Goal: Information Seeking & Learning: Learn about a topic

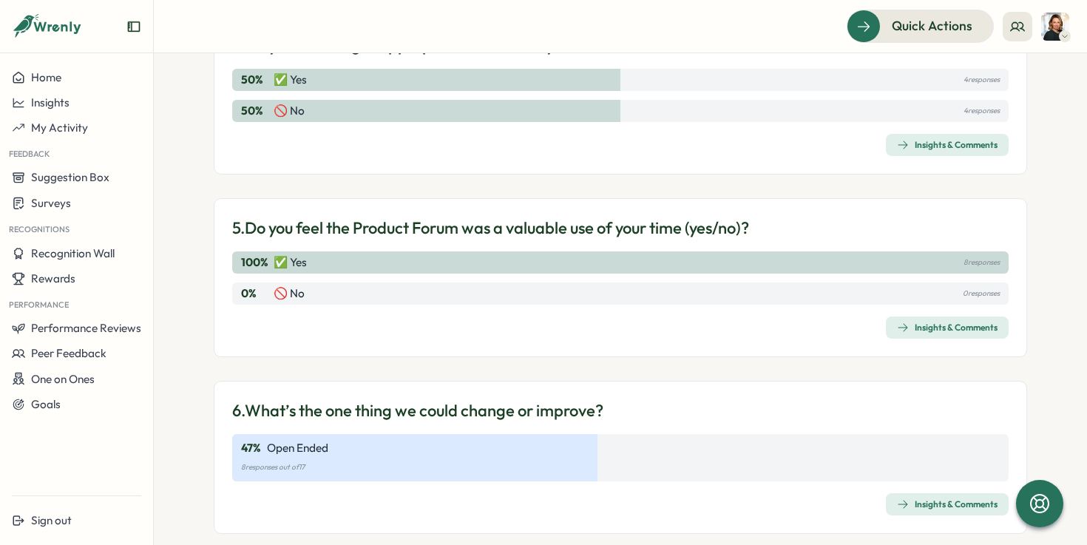
scroll to position [1094, 0]
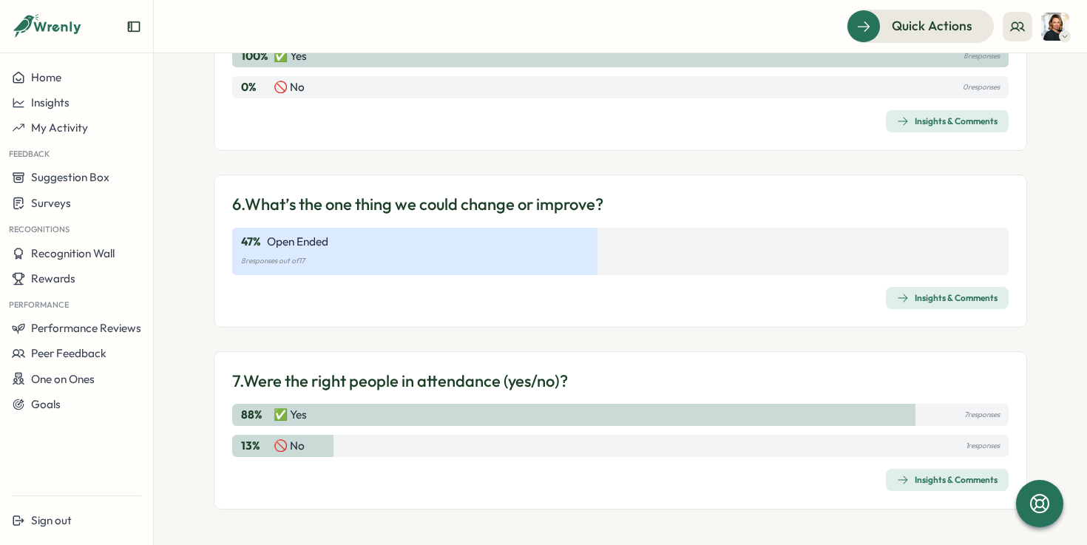
click at [954, 288] on span "Insights & Comments" at bounding box center [947, 298] width 101 height 21
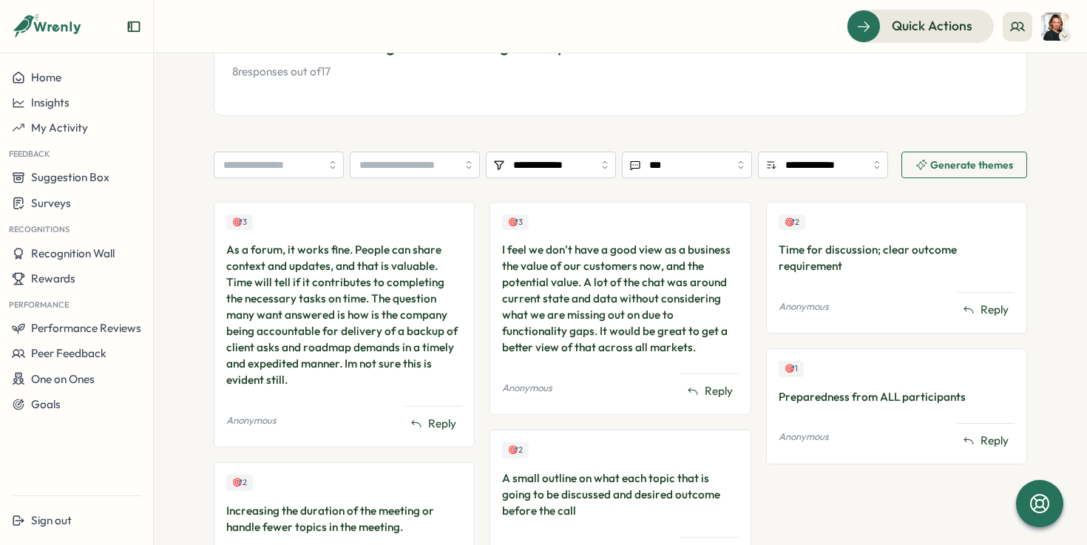
scroll to position [308, 0]
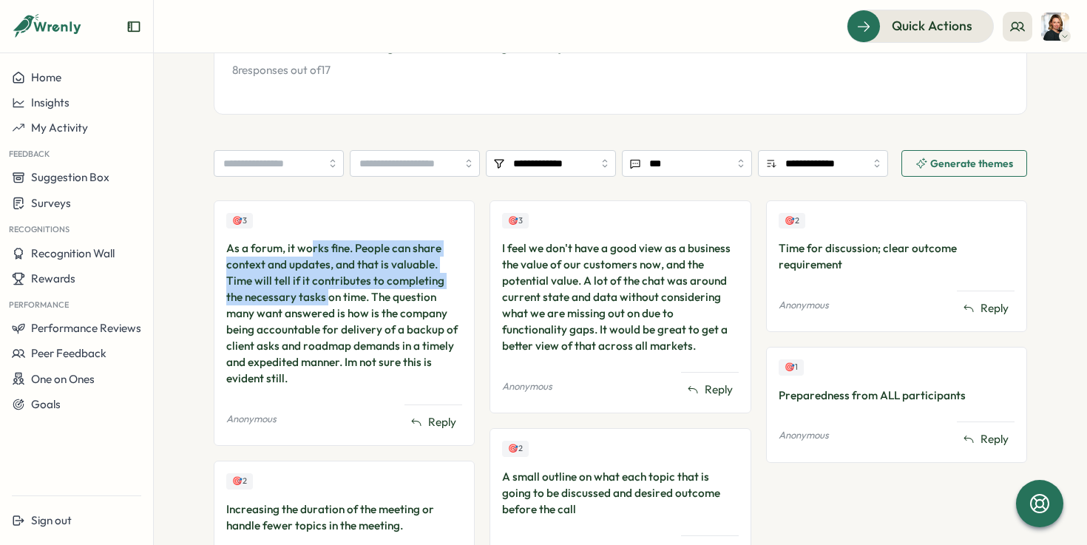
drag, startPoint x: 306, startPoint y: 249, endPoint x: 303, endPoint y: 288, distance: 40.1
click at [303, 289] on div "As a forum, it works fine. People can share context and updates, and that is va…" at bounding box center [344, 313] width 236 height 146
click at [303, 288] on div "As a forum, it works fine. People can share context and updates, and that is va…" at bounding box center [344, 313] width 236 height 146
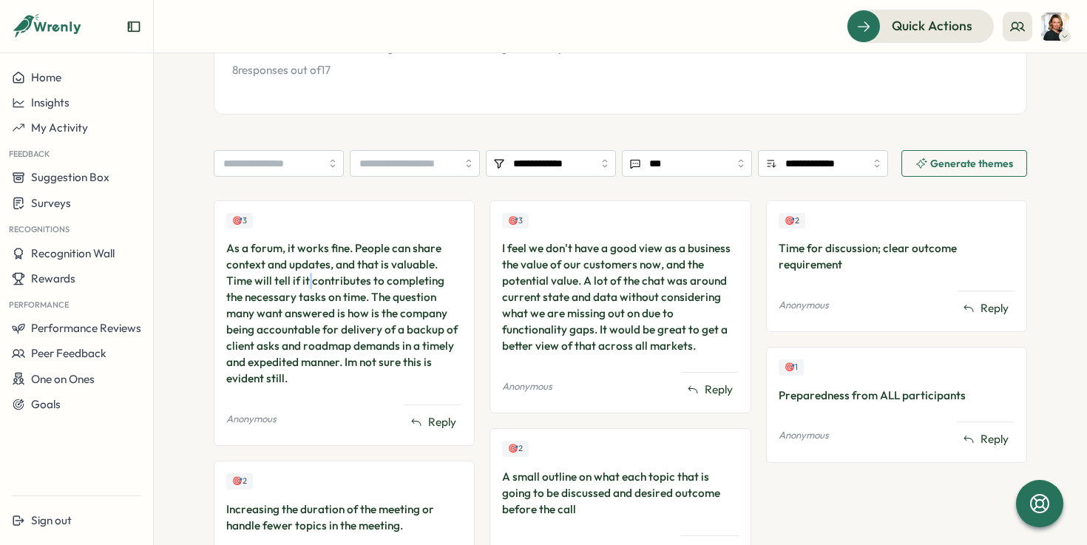
click at [303, 288] on div "As a forum, it works fine. People can share context and updates, and that is va…" at bounding box center [344, 313] width 236 height 146
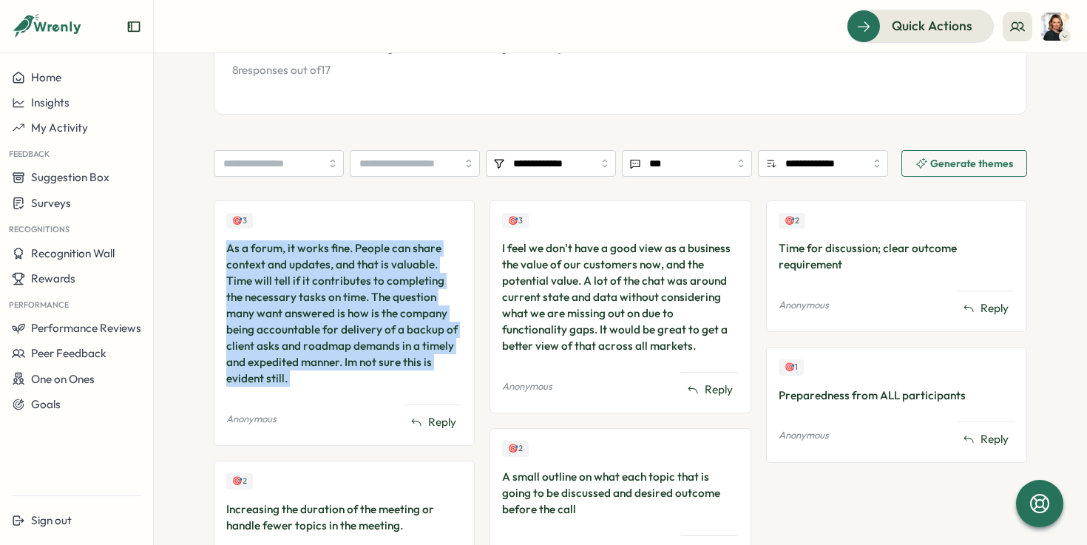
click at [303, 288] on div "As a forum, it works fine. People can share context and updates, and that is va…" at bounding box center [344, 313] width 236 height 146
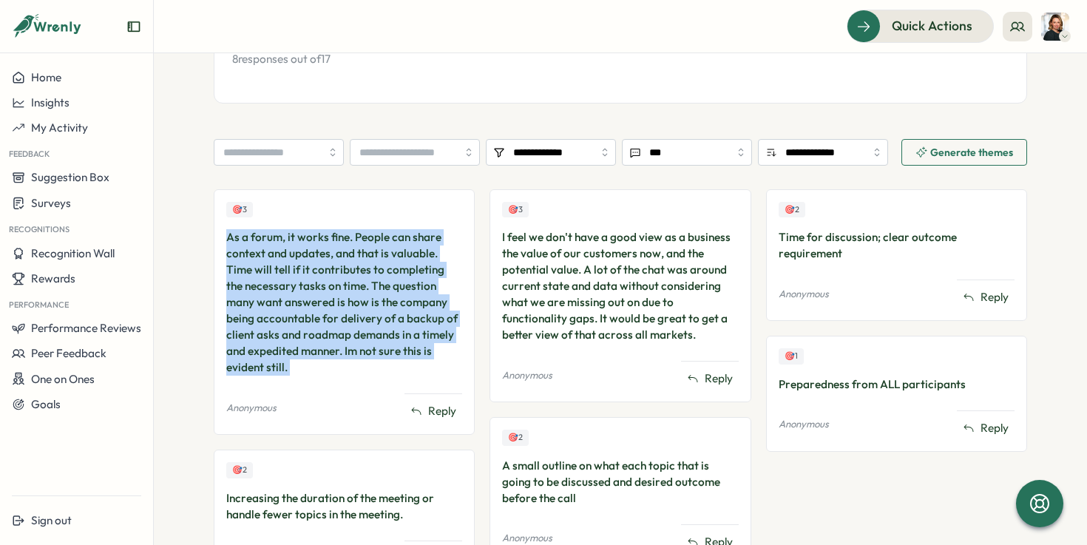
scroll to position [320, 0]
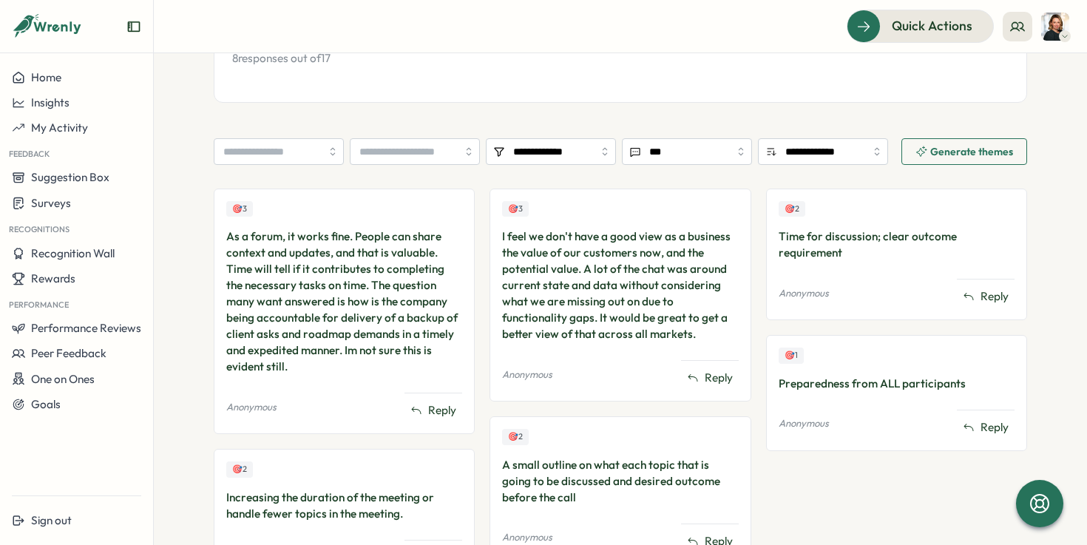
click at [304, 290] on div "As a forum, it works fine. People can share context and updates, and that is va…" at bounding box center [344, 302] width 236 height 146
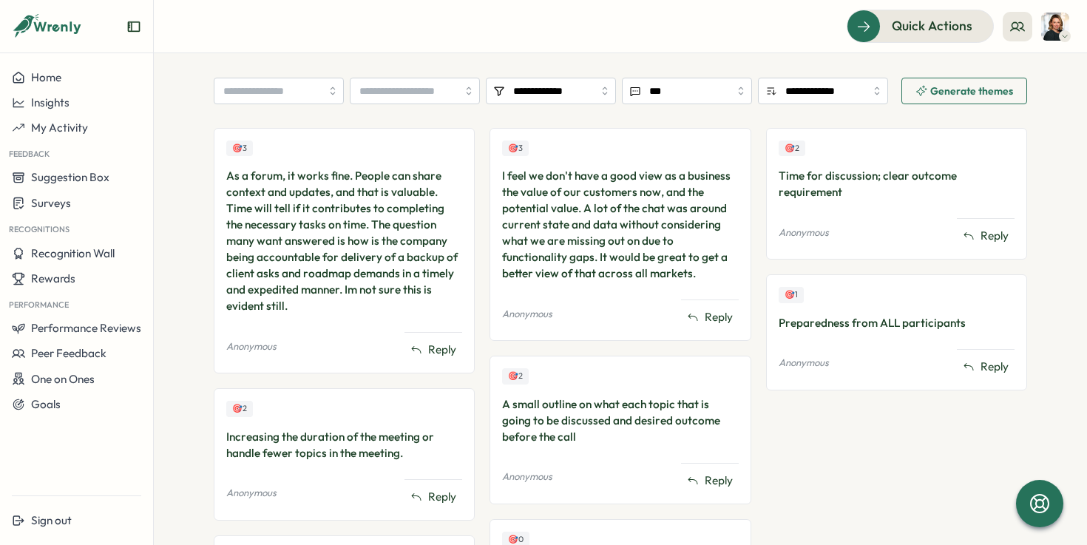
scroll to position [386, 0]
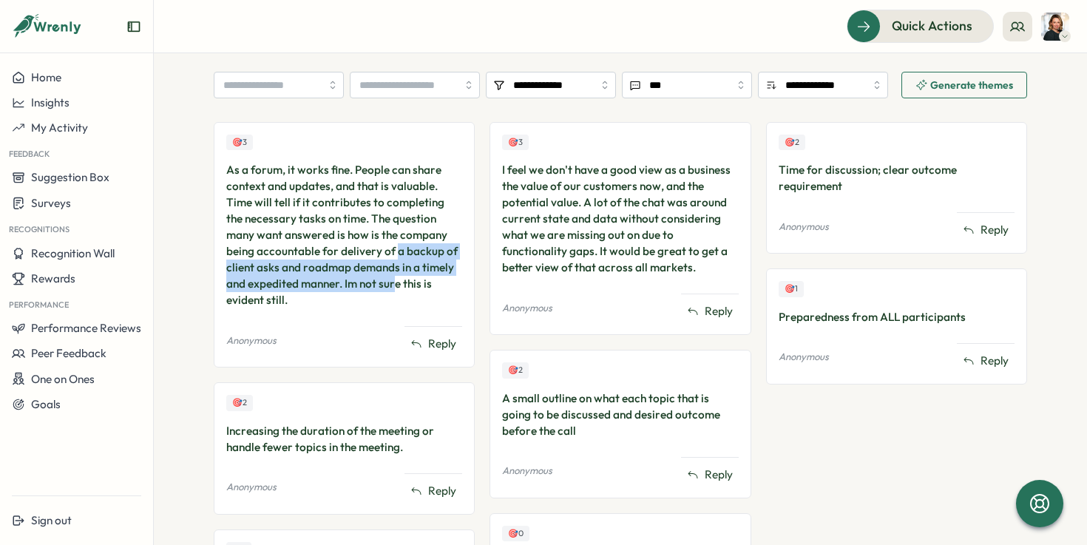
drag, startPoint x: 363, startPoint y: 259, endPoint x: 371, endPoint y: 282, distance: 24.3
click at [371, 281] on div "As a forum, it works fine. People can share context and updates, and that is va…" at bounding box center [344, 235] width 236 height 146
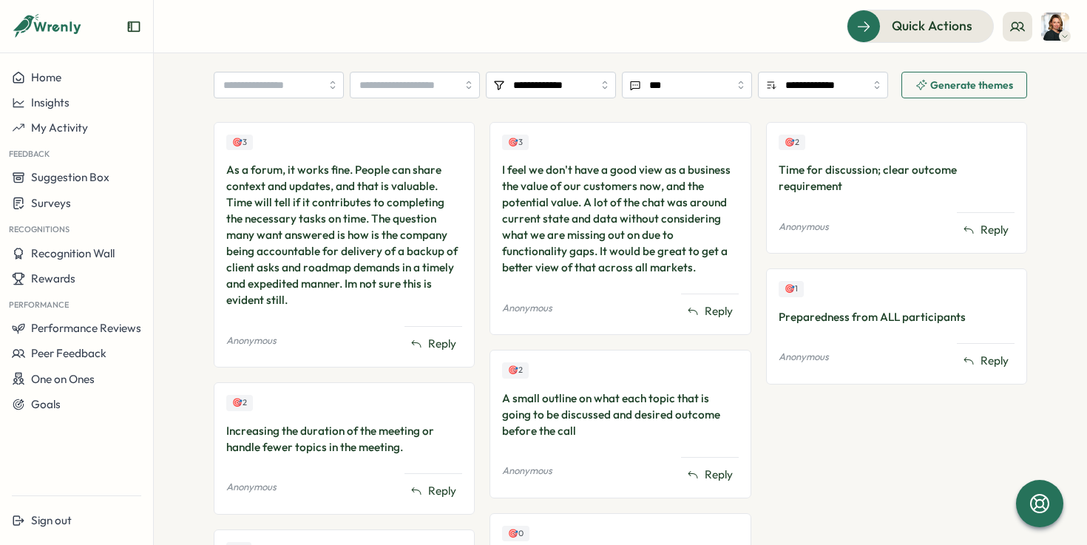
click at [373, 282] on div "As a forum, it works fine. People can share context and updates, and that is va…" at bounding box center [344, 235] width 236 height 146
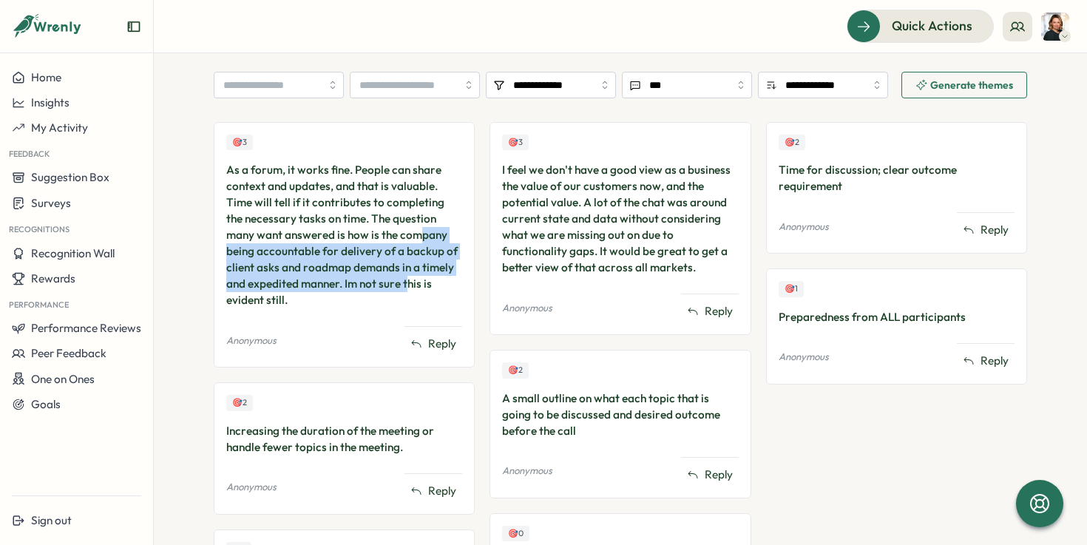
drag, startPoint x: 385, startPoint y: 277, endPoint x: 385, endPoint y: 241, distance: 35.5
click at [385, 241] on div "As a forum, it works fine. People can share context and updates, and that is va…" at bounding box center [344, 235] width 236 height 146
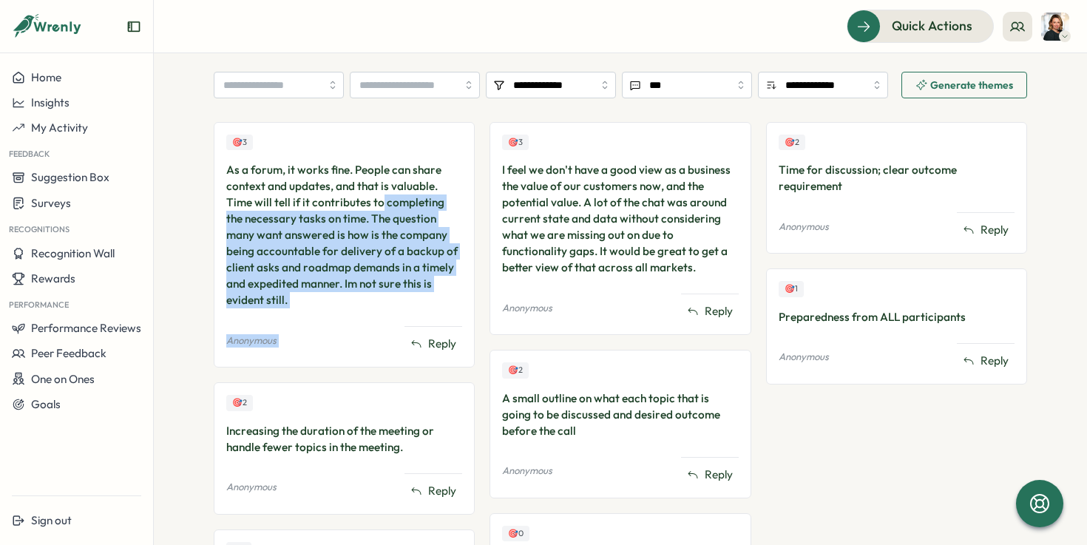
drag, startPoint x: 379, startPoint y: 303, endPoint x: 376, endPoint y: 157, distance: 146.5
click at [376, 169] on div "🎯 3 As a forum, it works fine. People can share context and updates, and that i…" at bounding box center [344, 245] width 261 height 246
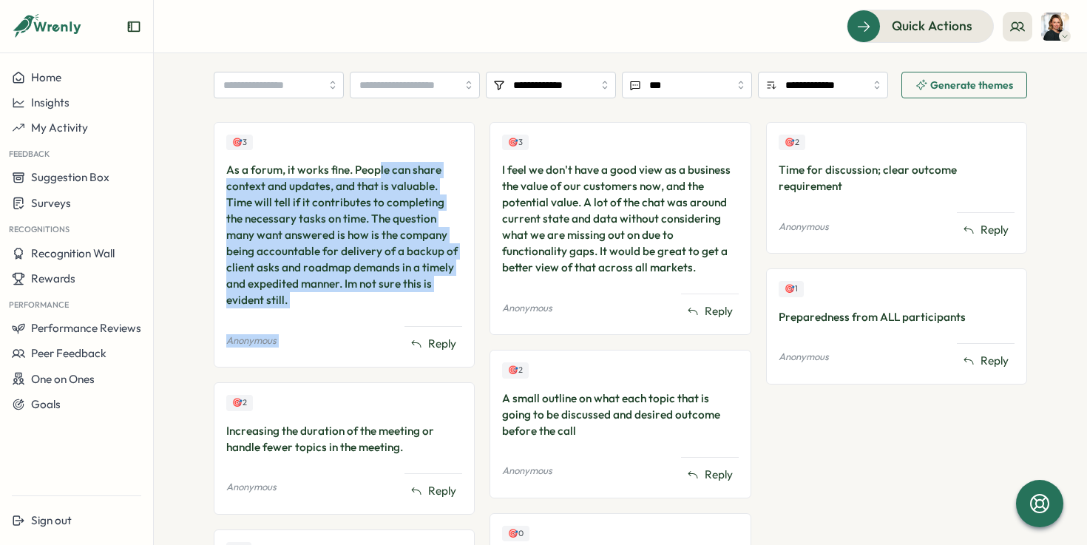
click at [384, 209] on div "As a forum, it works fine. People can share context and updates, and that is va…" at bounding box center [344, 235] width 236 height 146
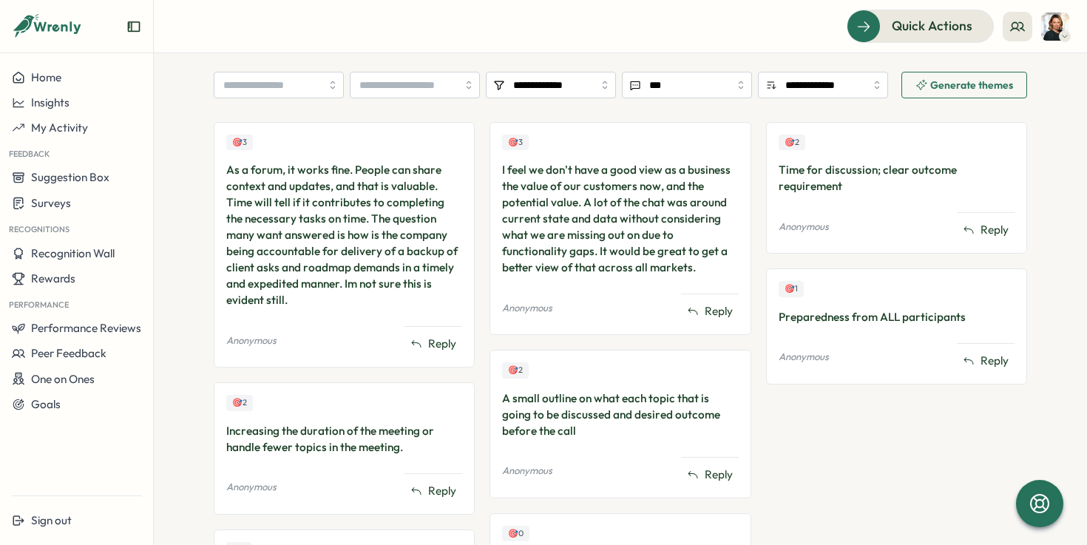
click at [550, 152] on div "🎯 3 I feel we don't have a good view as a business the value of our customers n…" at bounding box center [620, 205] width 236 height 141
click at [549, 192] on div "I feel we don't have a good view as a business the value of our customers now, …" at bounding box center [620, 219] width 236 height 114
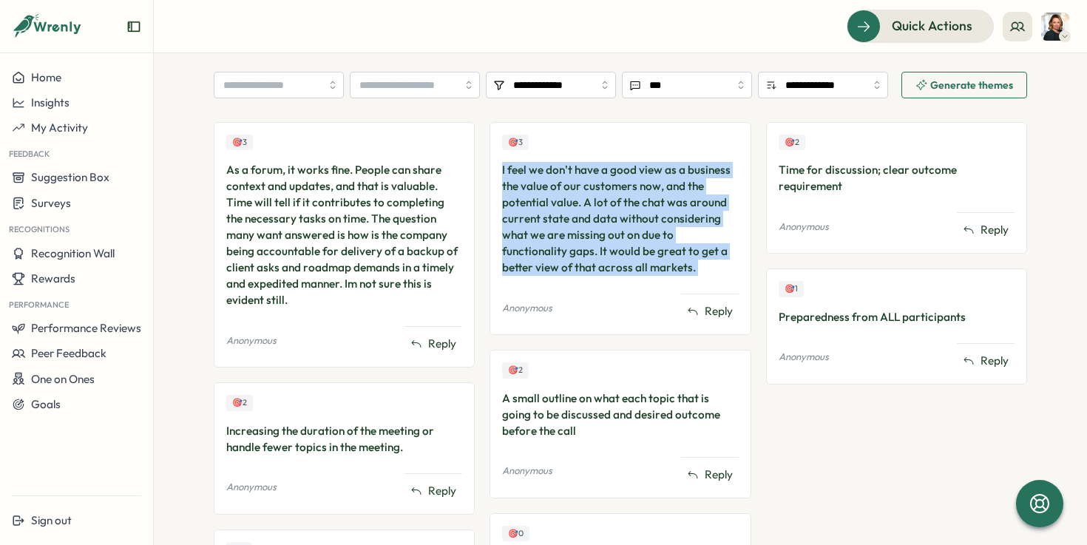
click at [549, 192] on div "I feel we don't have a good view as a business the value of our customers now, …" at bounding box center [620, 219] width 236 height 114
click at [553, 195] on div "I feel we don't have a good view as a business the value of our customers now, …" at bounding box center [620, 219] width 236 height 114
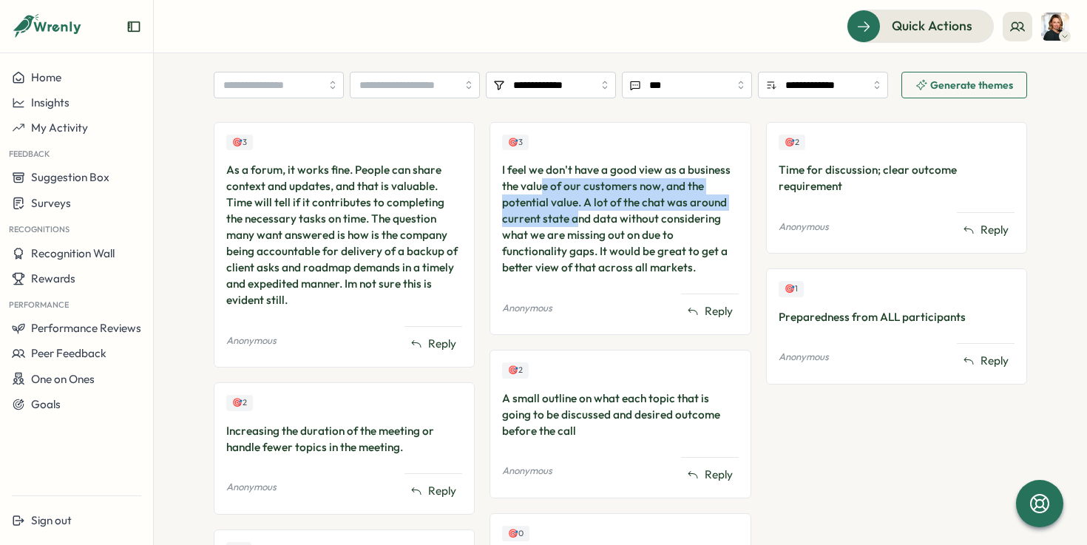
drag, startPoint x: 541, startPoint y: 180, endPoint x: 572, endPoint y: 214, distance: 46.1
click at [572, 217] on div "I feel we don't have a good view as a business the value of our customers now, …" at bounding box center [620, 219] width 236 height 114
click at [572, 213] on div "I feel we don't have a good view as a business the value of our customers now, …" at bounding box center [620, 219] width 236 height 114
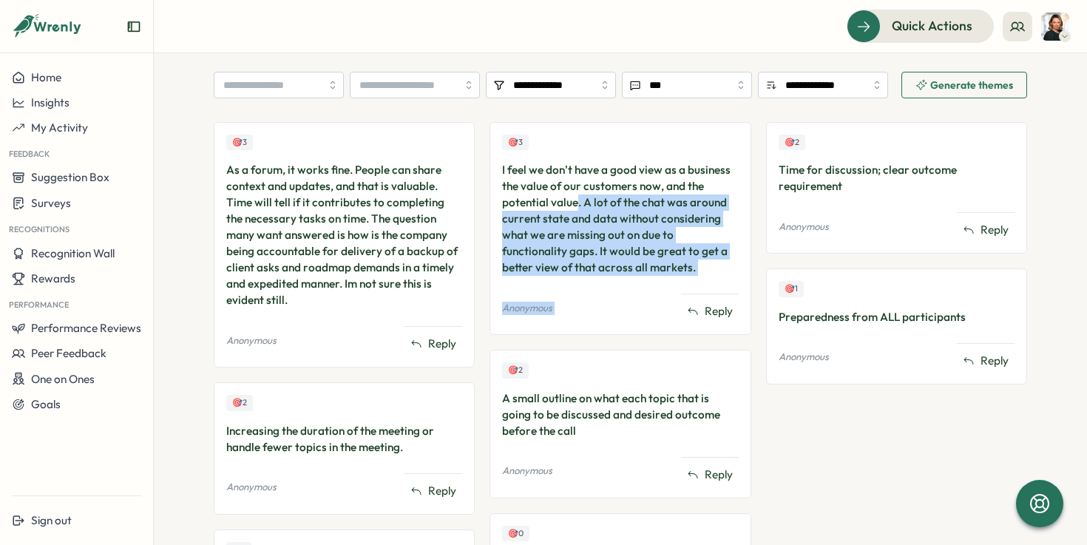
drag, startPoint x: 572, startPoint y: 200, endPoint x: 629, endPoint y: 281, distance: 99.1
click at [629, 281] on div "🎯 3 I feel we don't have a good view as a business the value of our customers n…" at bounding box center [620, 228] width 261 height 213
click at [629, 278] on div "🎯 3 I feel we don't have a good view as a business the value of our customers n…" at bounding box center [620, 228] width 261 height 213
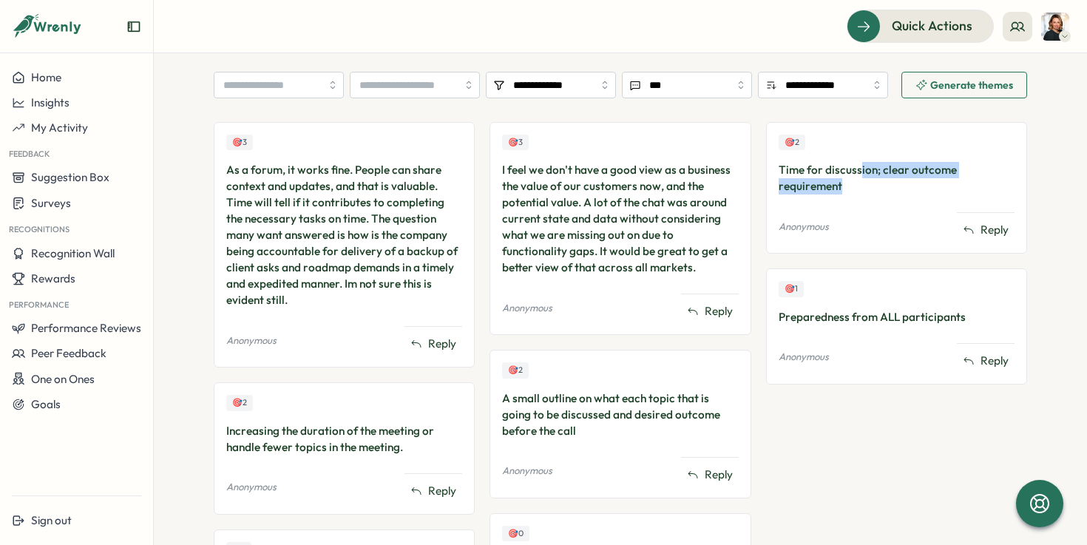
drag, startPoint x: 862, startPoint y: 180, endPoint x: 854, endPoint y: 169, distance: 13.3
click at [854, 169] on div "Time for discussion; clear outcome requirement" at bounding box center [897, 178] width 236 height 33
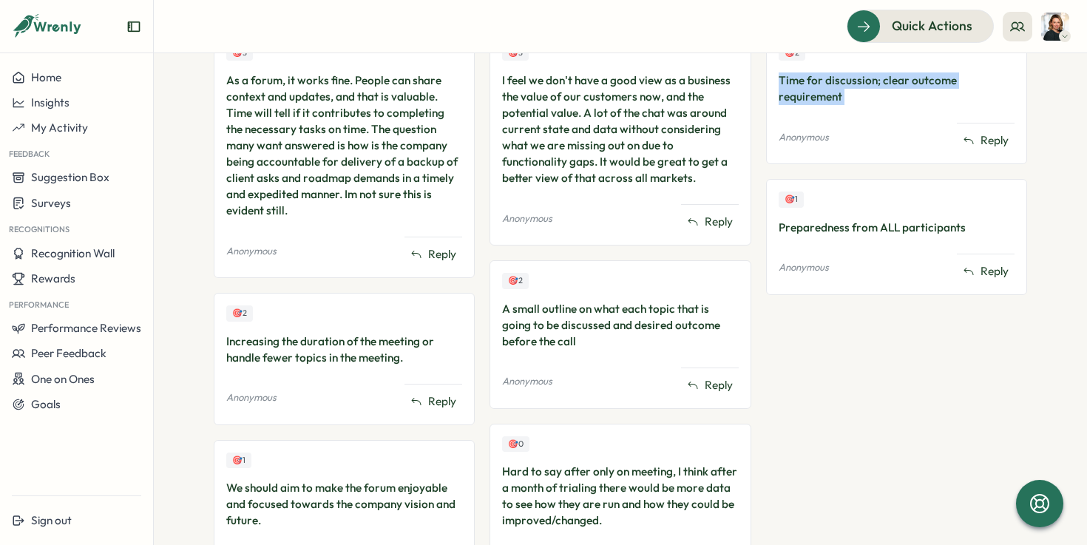
scroll to position [490, 0]
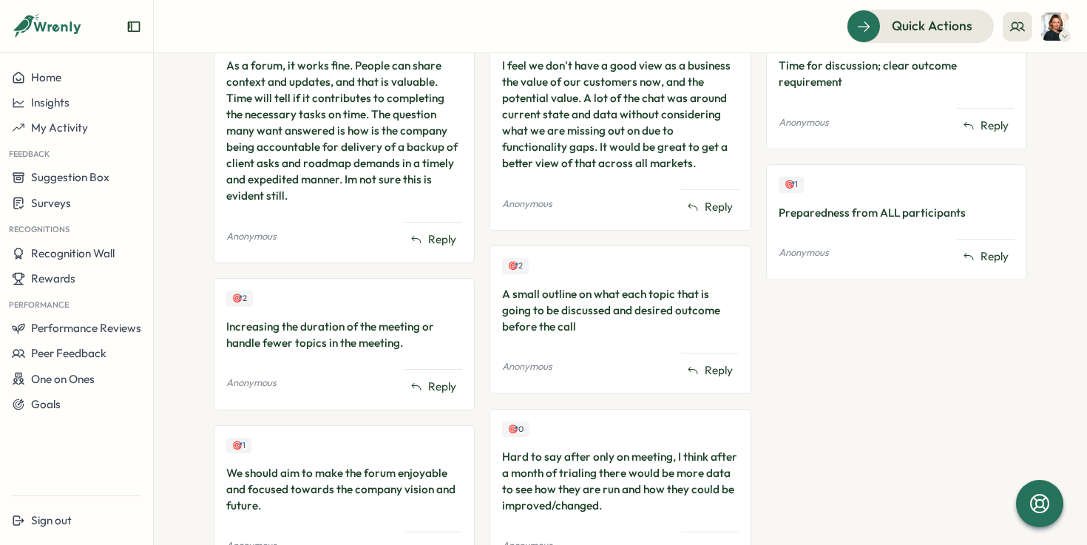
click at [678, 294] on div "A small outline on what each topic that is going to be discussed and desired ou…" at bounding box center [620, 310] width 236 height 49
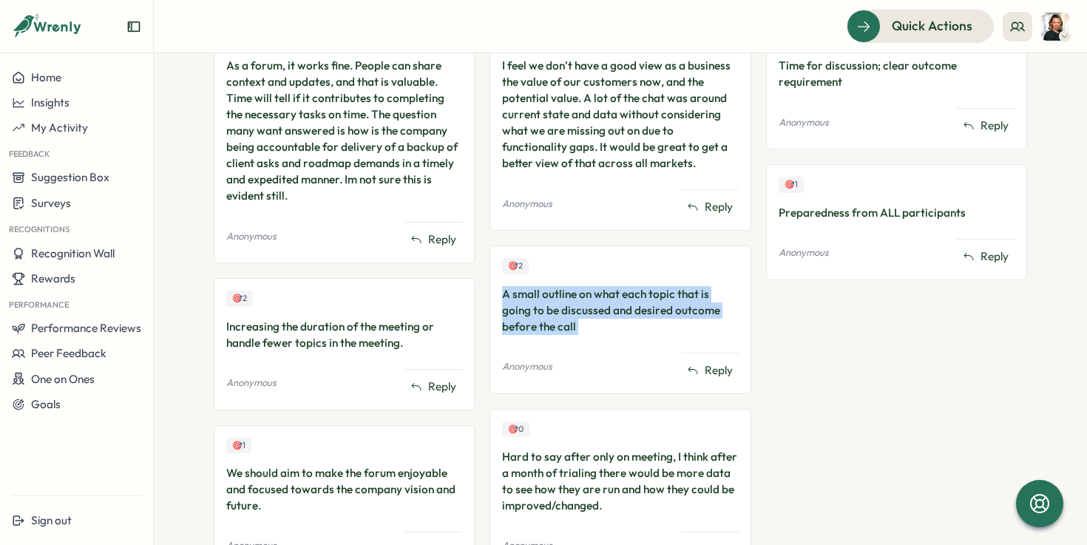
click at [678, 294] on div "A small outline on what each topic that is going to be discussed and desired ou…" at bounding box center [620, 310] width 236 height 49
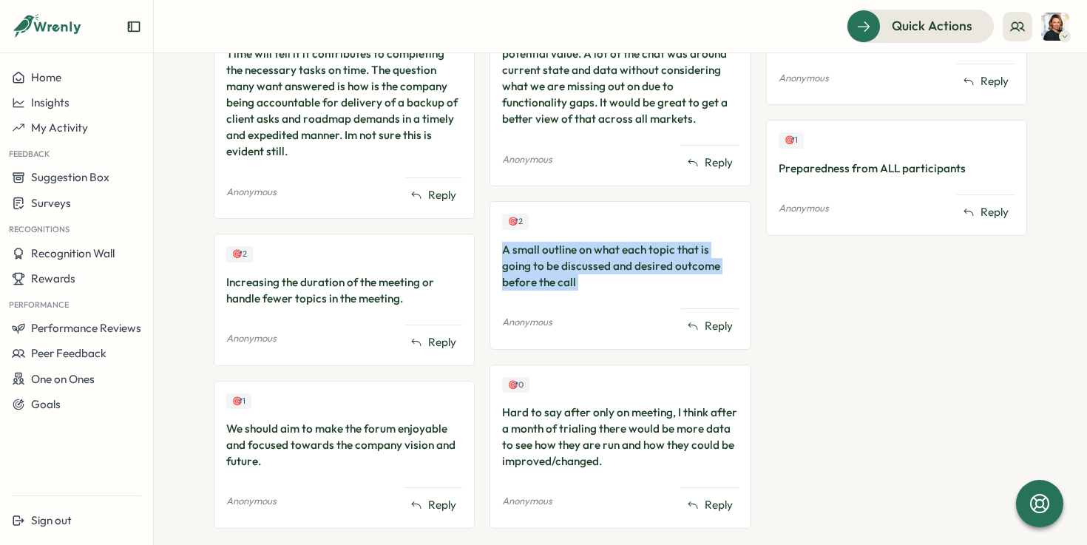
scroll to position [539, 0]
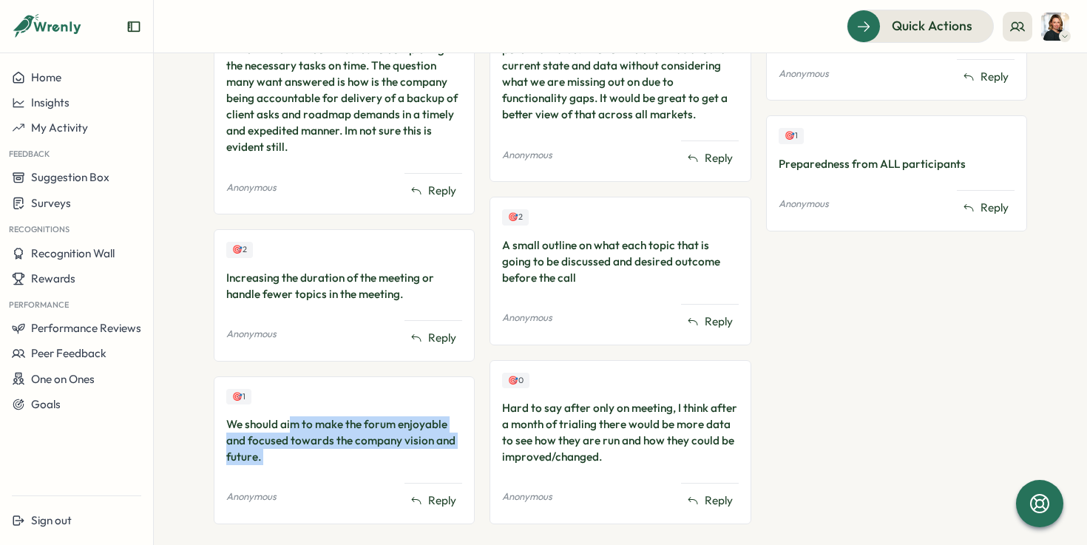
drag, startPoint x: 315, startPoint y: 473, endPoint x: 288, endPoint y: 421, distance: 58.6
click at [288, 422] on div "🎯 1 We should aim to make the forum enjoyable and focused towards the company v…" at bounding box center [344, 450] width 261 height 148
click at [289, 421] on div "We should aim to make the forum enjoyable and focused towards the company visio…" at bounding box center [344, 440] width 236 height 49
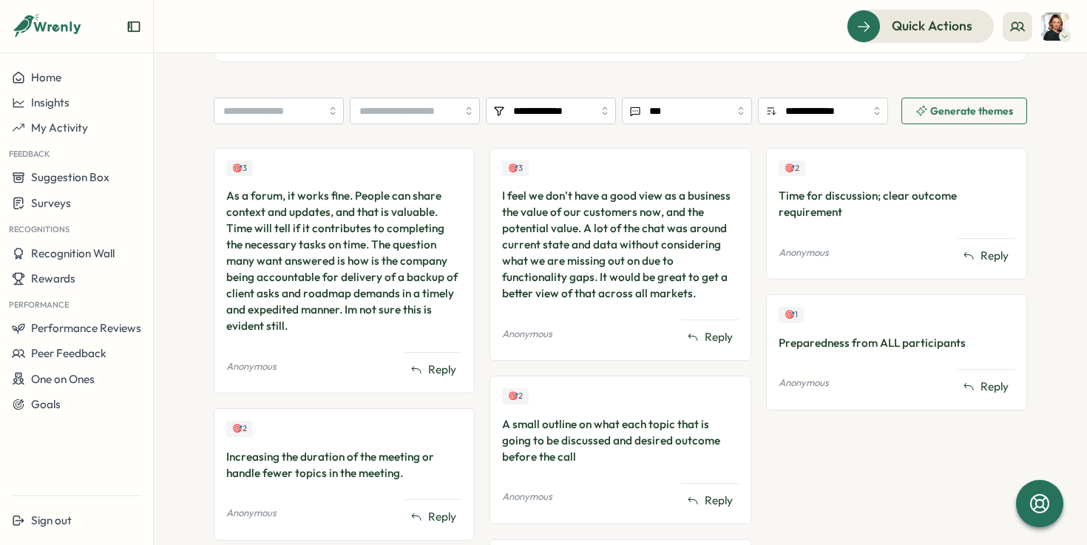
scroll to position [357, 0]
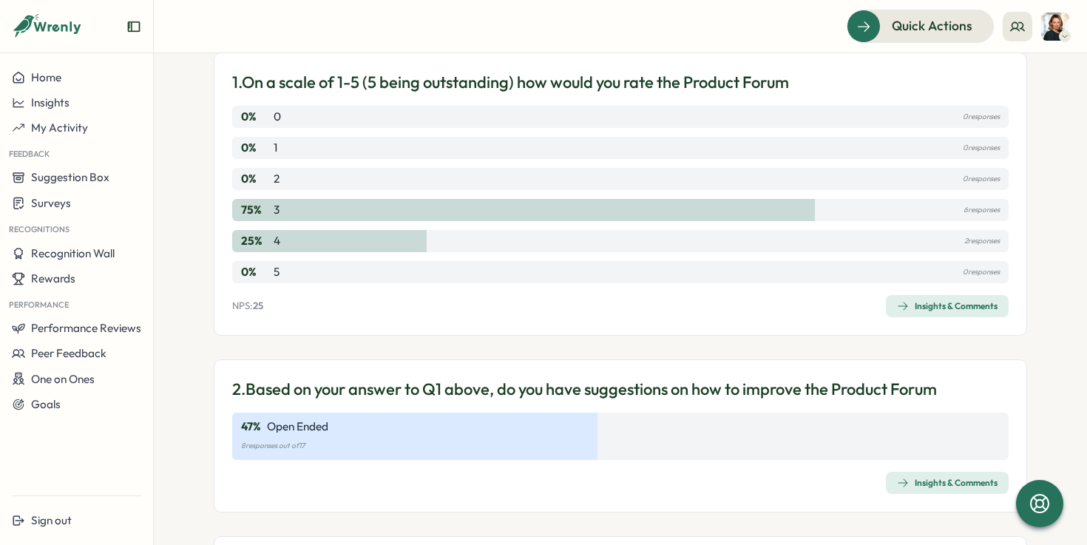
scroll to position [166, 0]
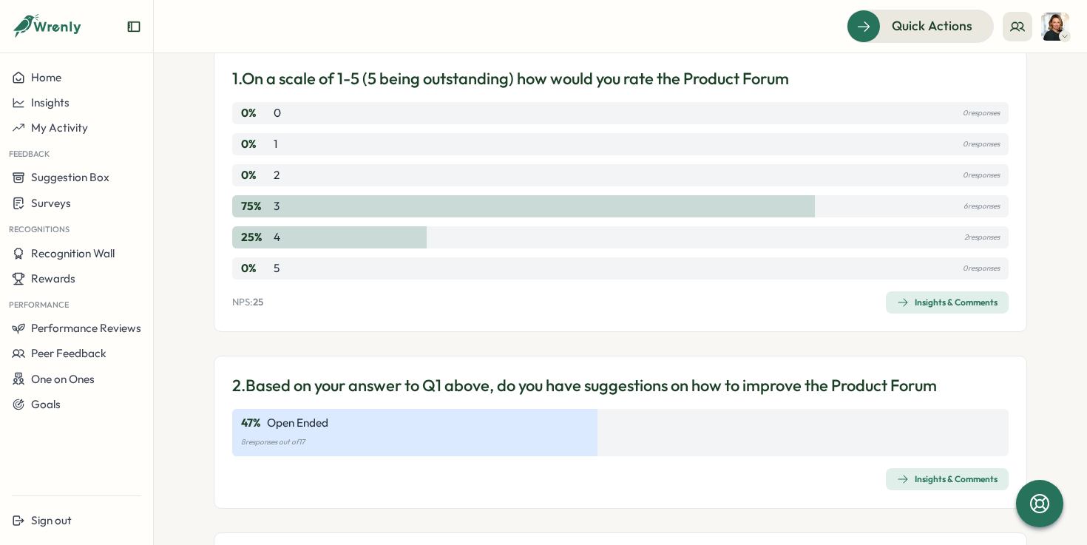
click at [935, 311] on span "Insights & Comments" at bounding box center [947, 302] width 101 height 21
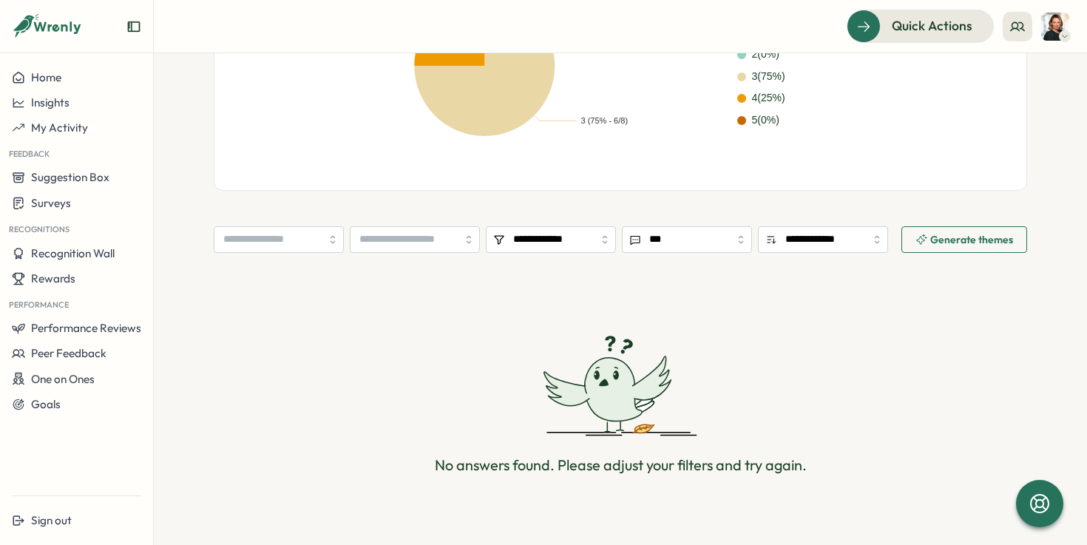
scroll to position [360, 0]
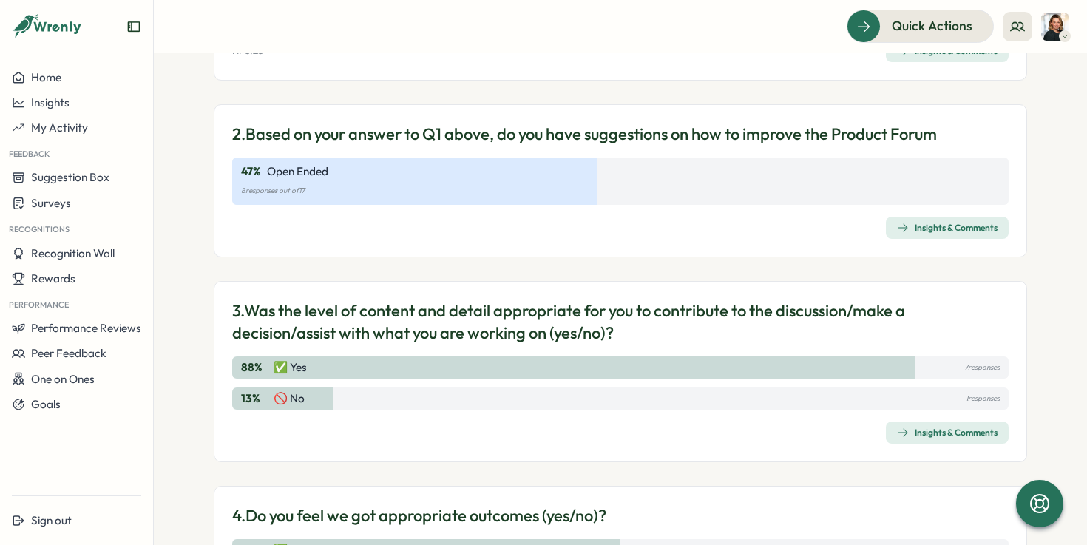
scroll to position [532, 0]
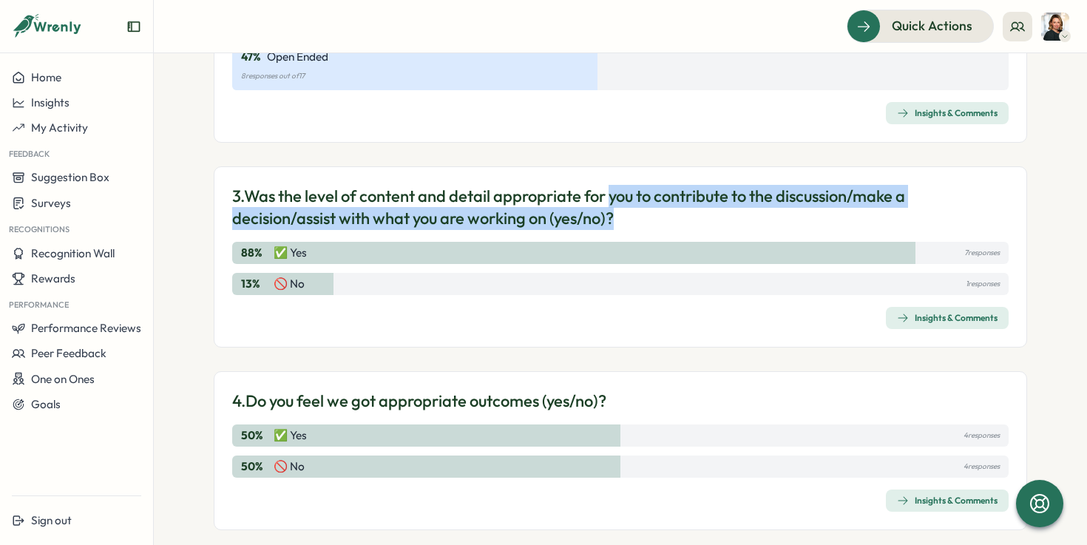
drag, startPoint x: 612, startPoint y: 197, endPoint x: 638, endPoint y: 217, distance: 32.6
click at [638, 217] on p "3. Was the level of content and detail appropriate for you to contribute to the…" at bounding box center [620, 208] width 777 height 46
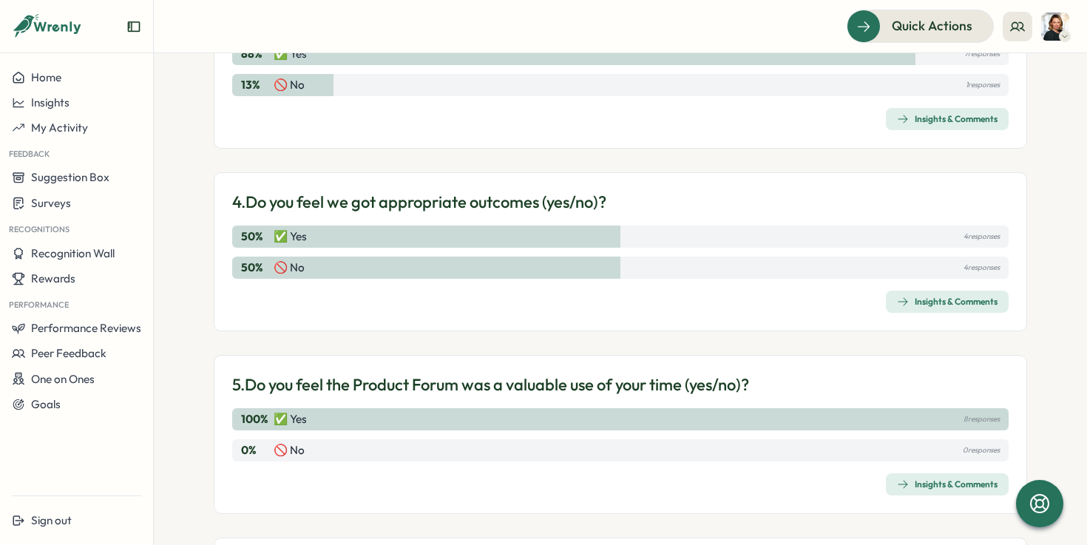
scroll to position [737, 0]
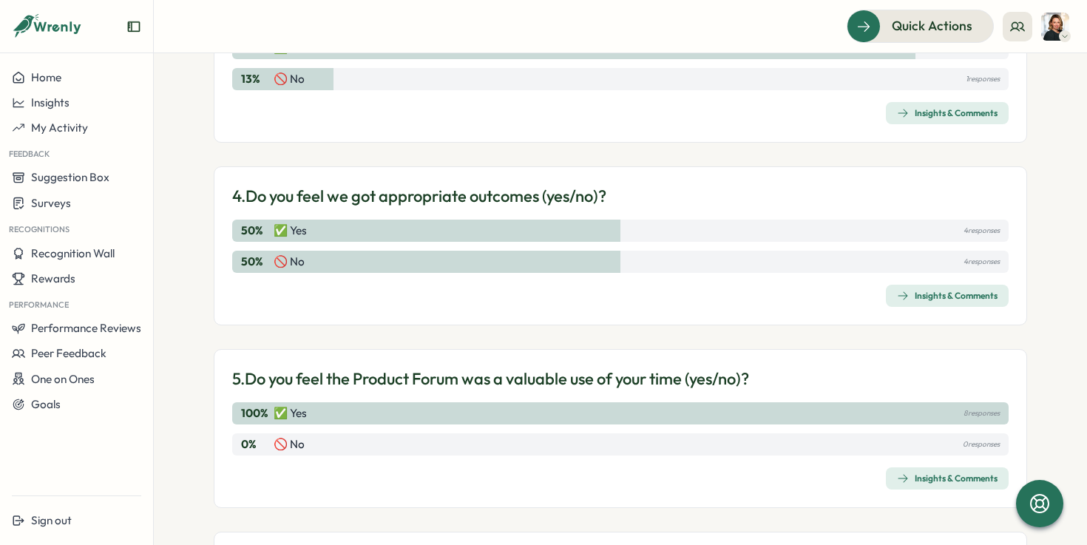
click at [925, 115] on div "Insights & Comments" at bounding box center [947, 113] width 101 height 12
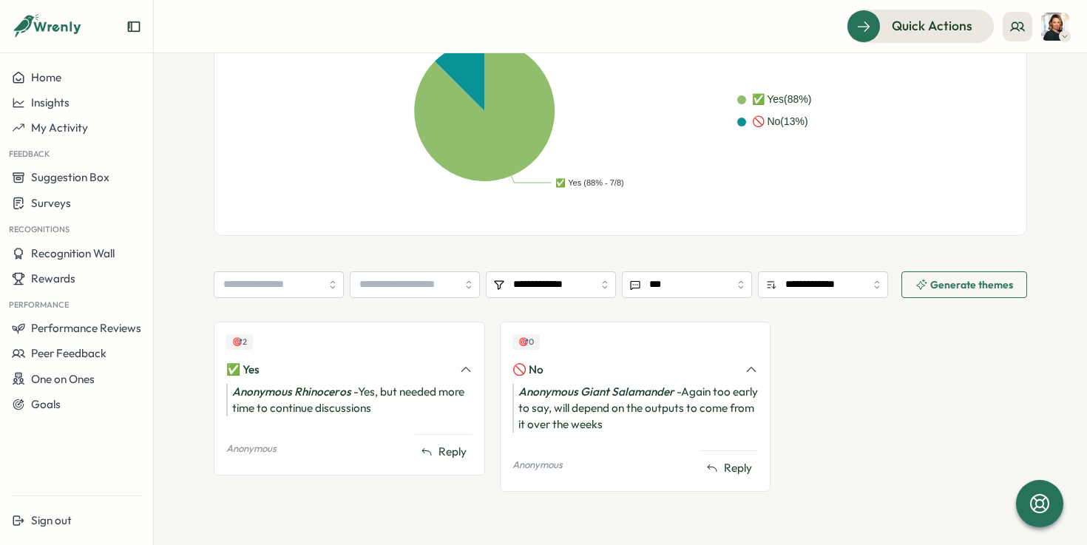
scroll to position [427, 0]
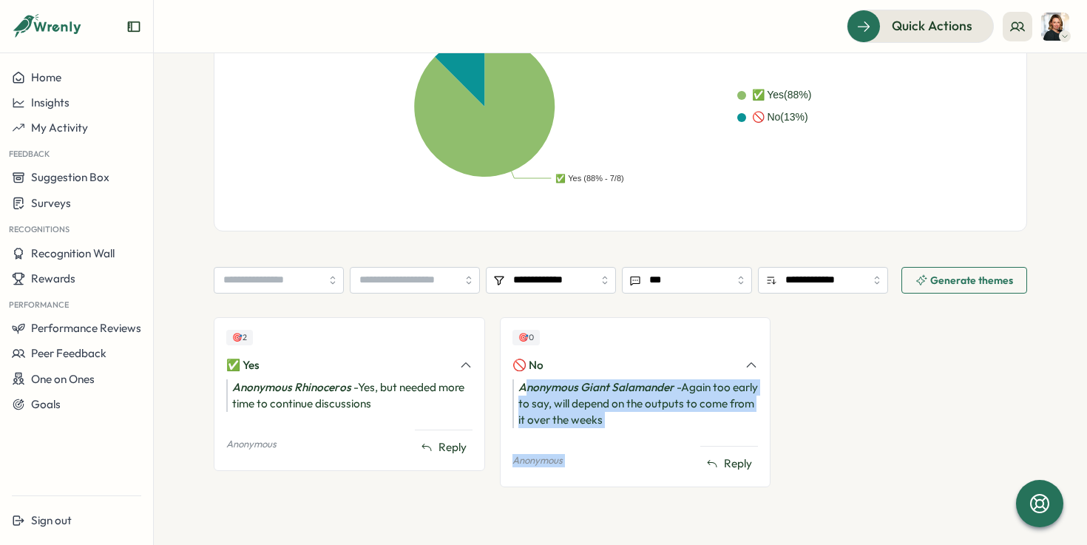
drag, startPoint x: 633, startPoint y: 430, endPoint x: 520, endPoint y: 394, distance: 118.8
click at [520, 395] on div "🎯 0 🚫 No Anonymous Giant Salamander - Again too early to say, will depend on th…" at bounding box center [635, 402] width 271 height 170
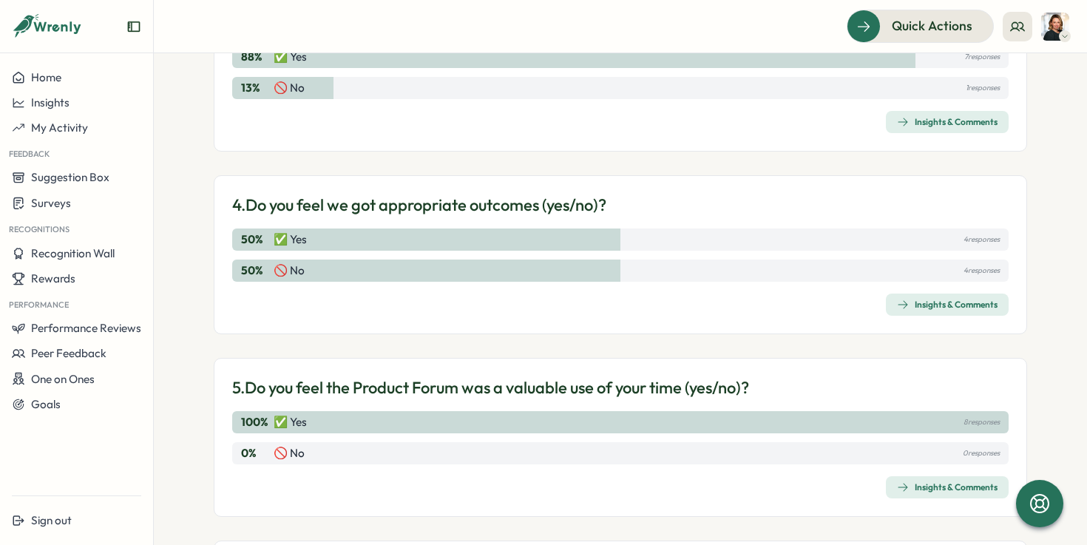
scroll to position [756, 0]
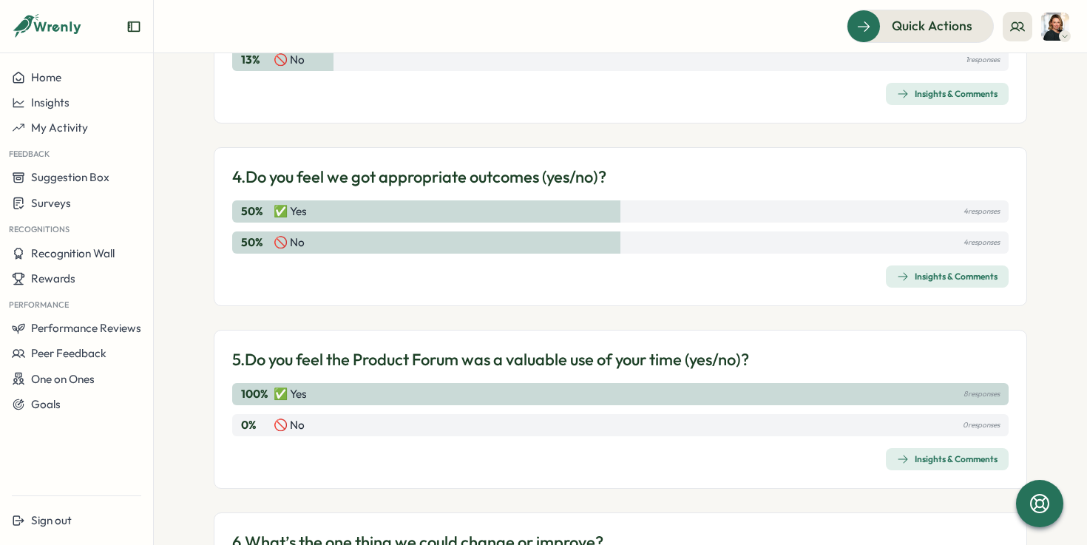
click at [928, 278] on div "Insights & Comments" at bounding box center [947, 277] width 101 height 12
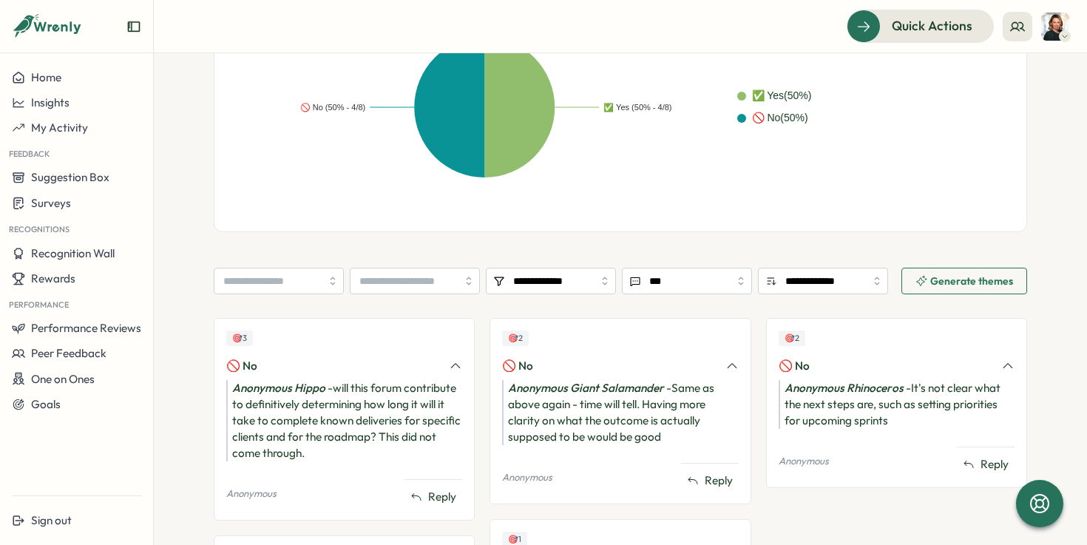
scroll to position [476, 0]
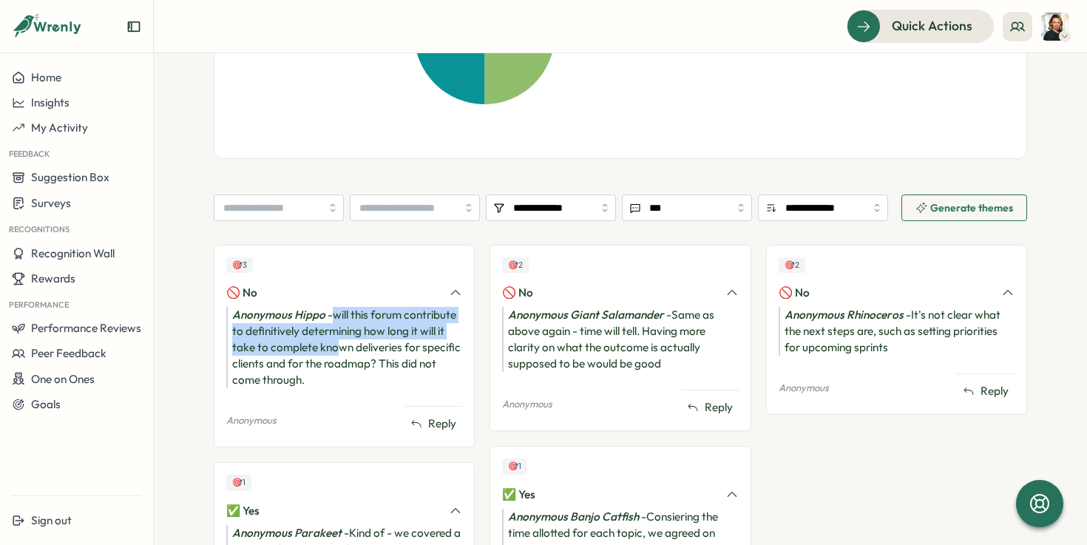
drag, startPoint x: 333, startPoint y: 308, endPoint x: 355, endPoint y: 354, distance: 50.9
click at [350, 356] on div "Anonymous Hippo - will this forum contribute to definitively determining how lo…" at bounding box center [344, 347] width 236 height 81
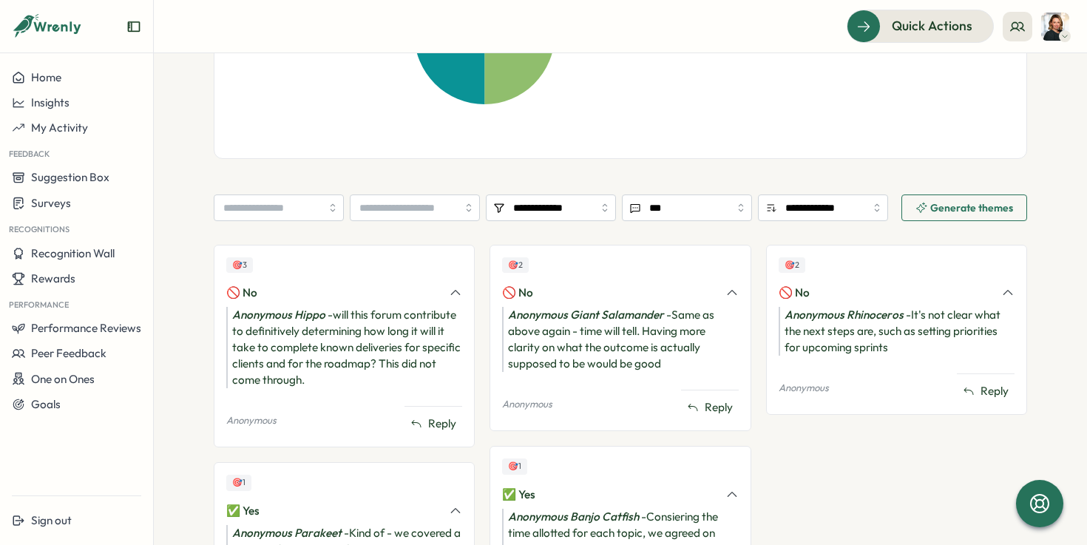
click at [355, 354] on div "Anonymous Hippo - will this forum contribute to definitively determining how lo…" at bounding box center [344, 347] width 236 height 81
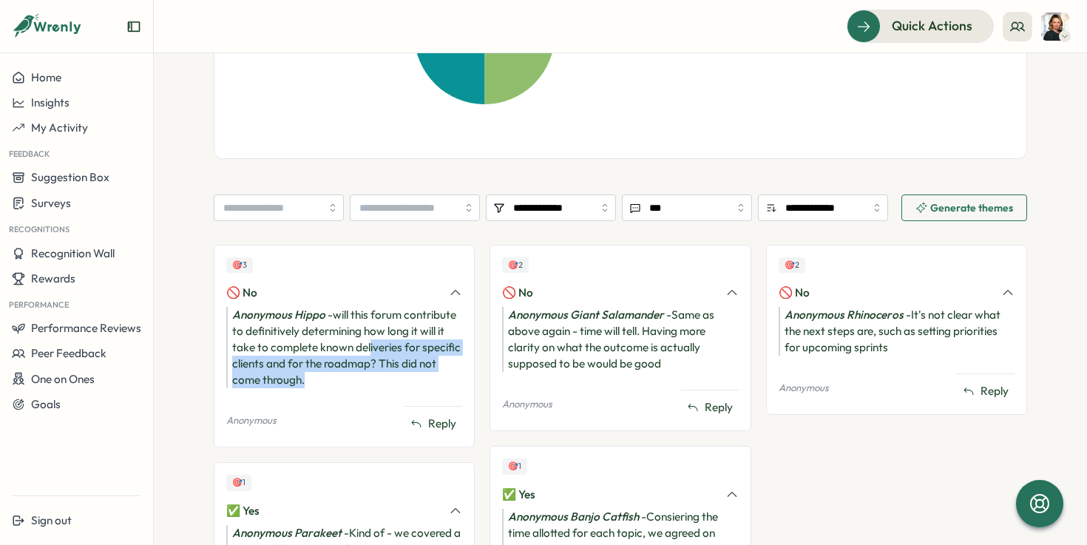
drag, startPoint x: 376, startPoint y: 375, endPoint x: 364, endPoint y: 341, distance: 36.0
click at [364, 341] on div "Anonymous Hippo - will this forum contribute to definitively determining how lo…" at bounding box center [344, 347] width 236 height 81
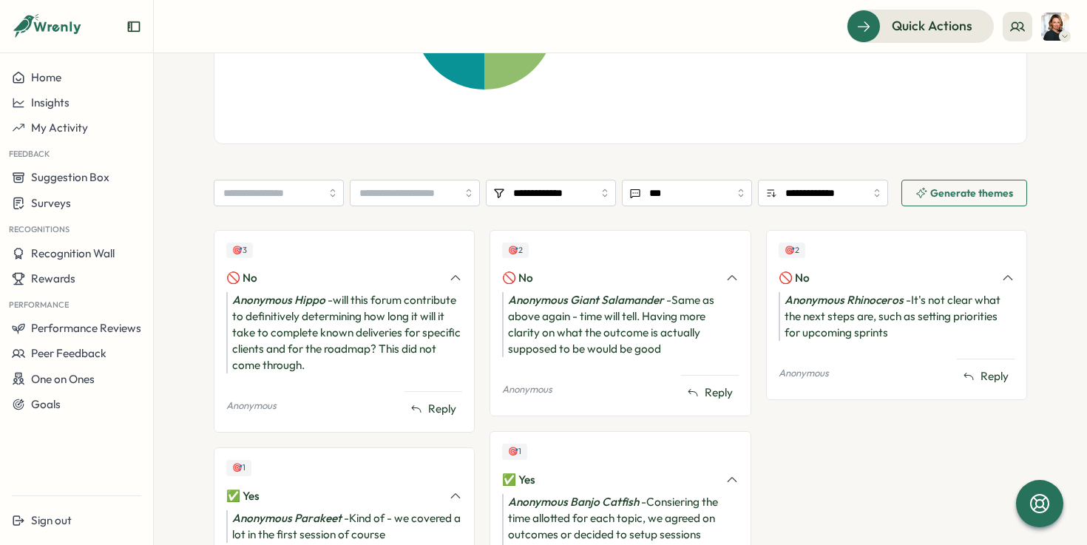
scroll to position [490, 0]
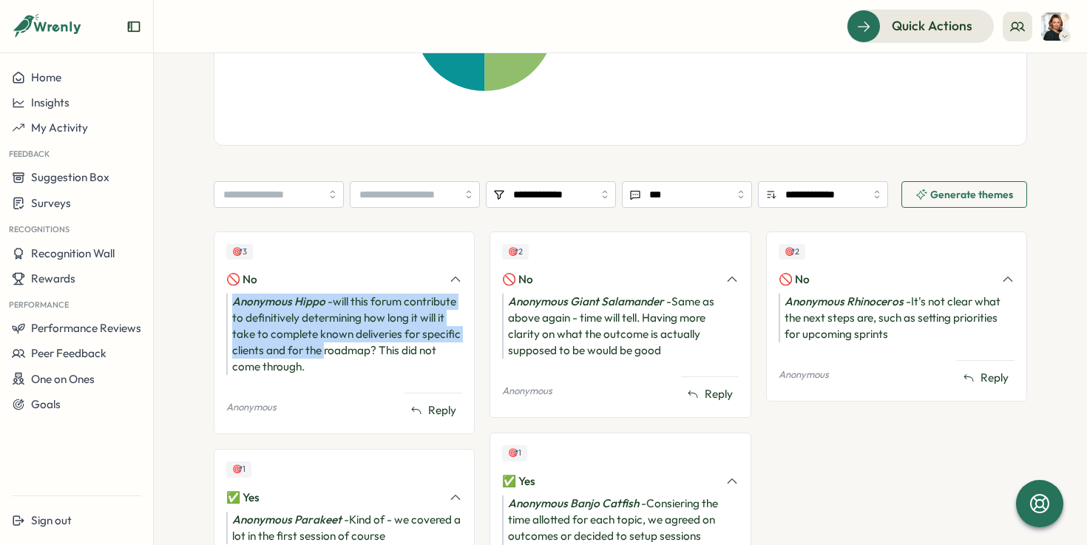
drag, startPoint x: 291, startPoint y: 282, endPoint x: 323, endPoint y: 358, distance: 82.8
click at [323, 357] on div "🎯 3 🚫 No Anonymous Hippo - will this forum contribute to definitively determini…" at bounding box center [344, 333] width 261 height 203
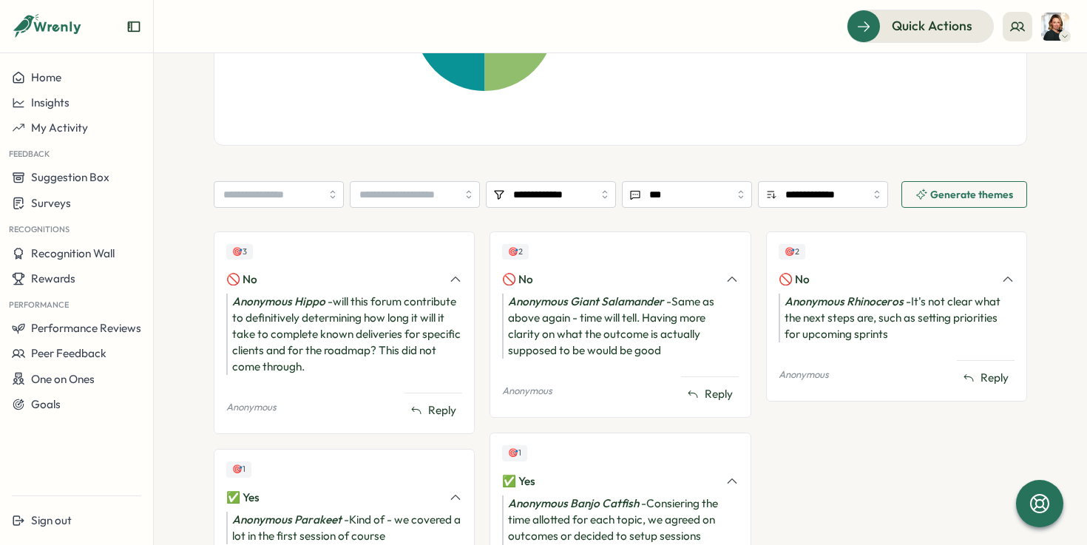
click at [340, 374] on div "Anonymous Hippo - will this forum contribute to definitively determining how lo…" at bounding box center [344, 334] width 236 height 81
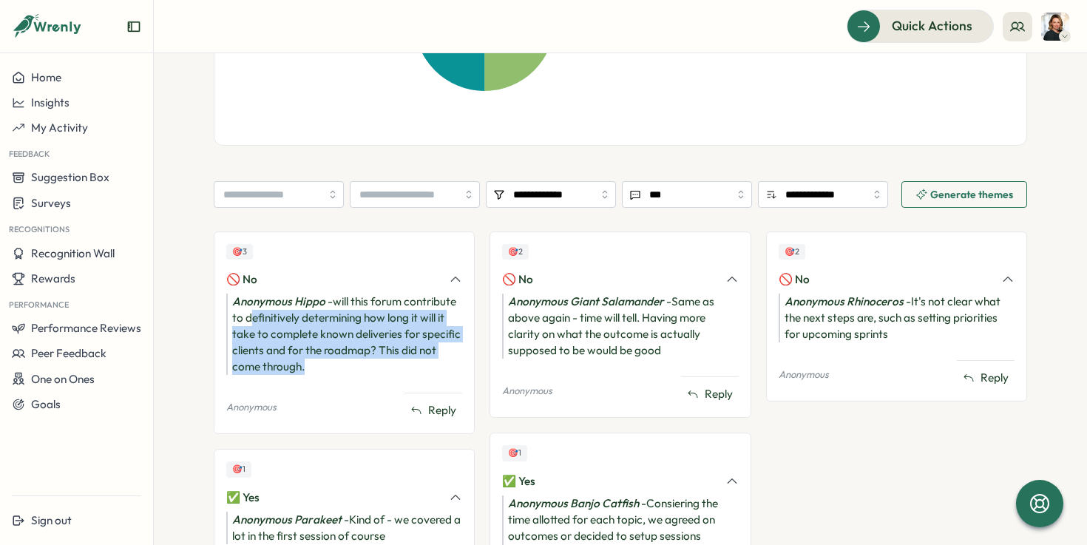
drag, startPoint x: 346, startPoint y: 371, endPoint x: 241, endPoint y: 311, distance: 120.5
click at [242, 311] on div "Anonymous Hippo - will this forum contribute to definitively determining how lo…" at bounding box center [344, 334] width 236 height 81
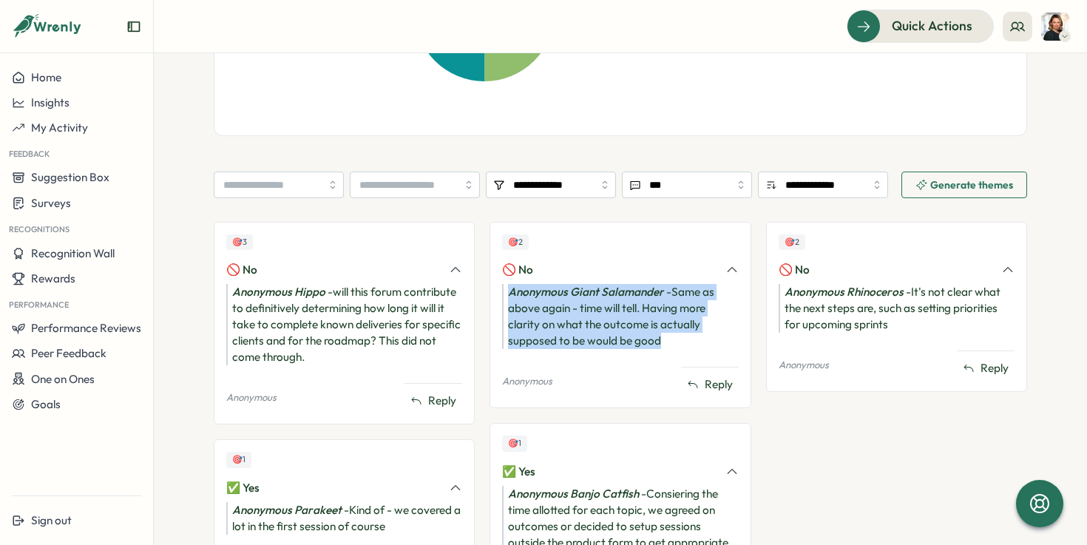
drag, startPoint x: 706, startPoint y: 344, endPoint x: 594, endPoint y: 270, distance: 134.0
click at [594, 271] on div "🎯 2 🚫 No Anonymous Giant Salamander - Same as above again - time will tell. Hav…" at bounding box center [620, 315] width 261 height 186
click at [726, 347] on div "Anonymous Giant Salamander - Same as above again - time will tell. Having more …" at bounding box center [620, 316] width 236 height 65
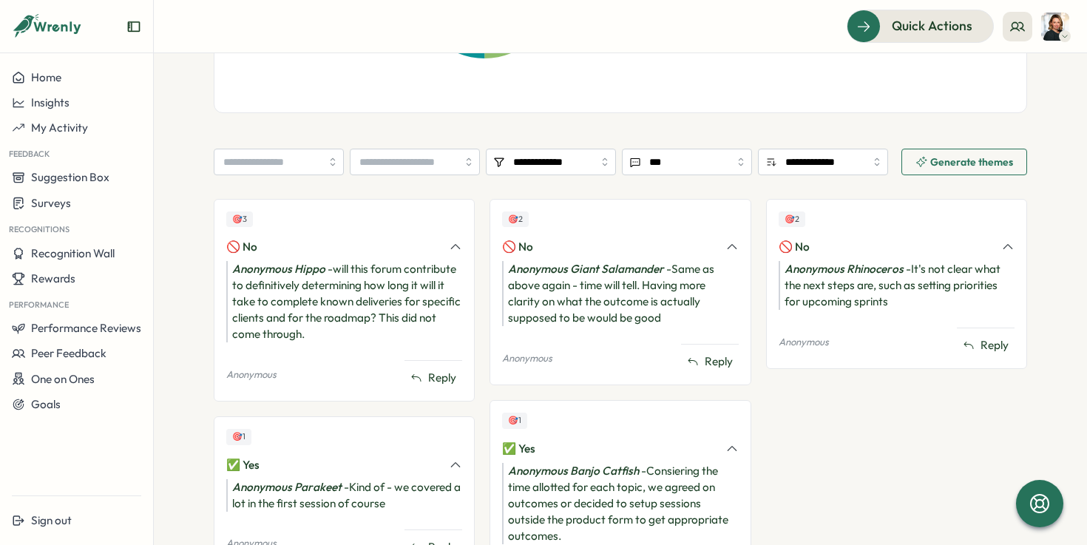
scroll to position [530, 0]
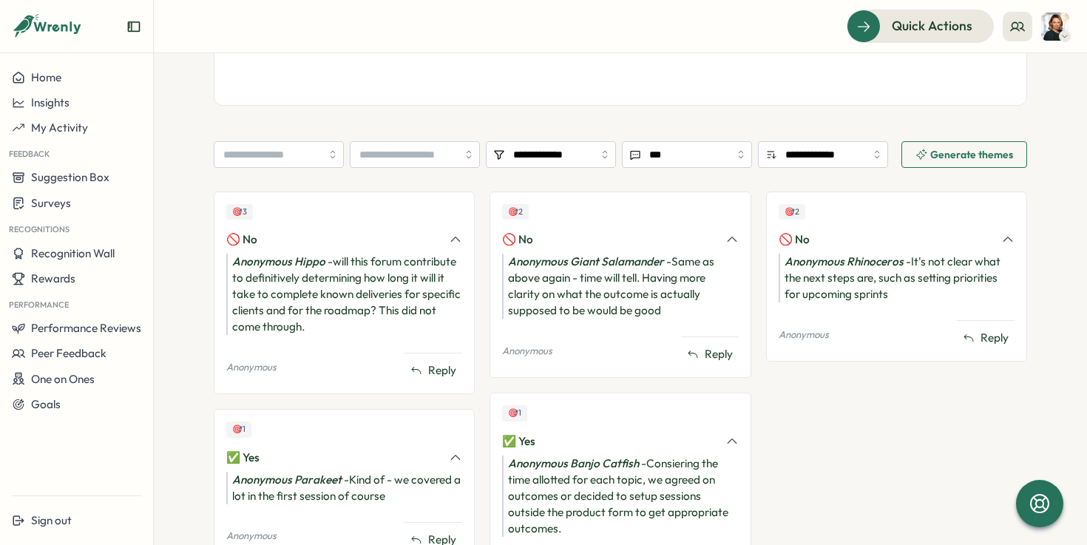
click at [758, 324] on div "🎯 3 🚫 No Anonymous Hippo - will this forum contribute to definitively determini…" at bounding box center [621, 401] width 814 height 419
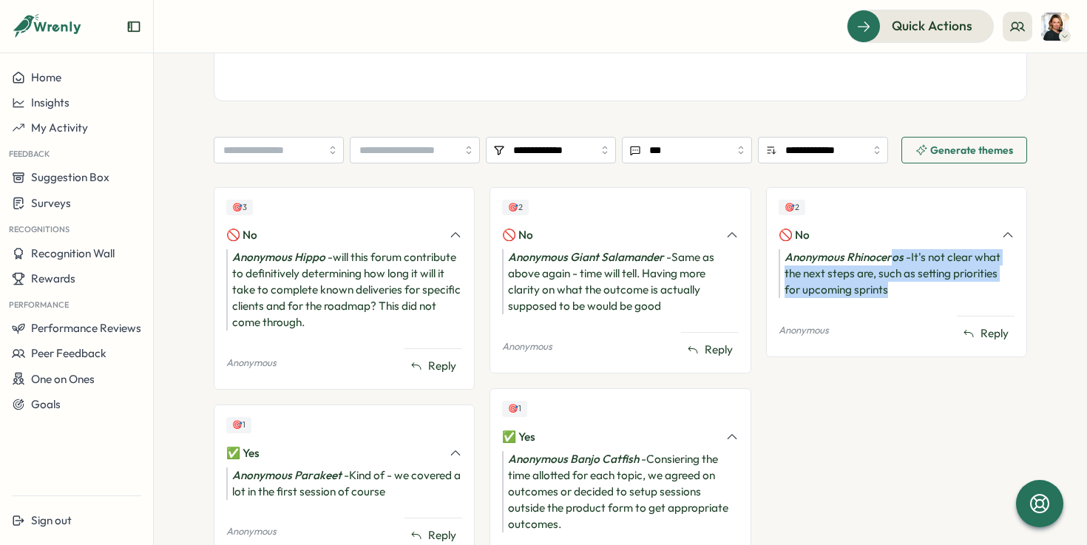
drag, startPoint x: 888, startPoint y: 258, endPoint x: 896, endPoint y: 291, distance: 33.7
click at [896, 291] on div "Anonymous Rhinoceros - It's not clear what the next steps are, such as setting …" at bounding box center [897, 273] width 236 height 49
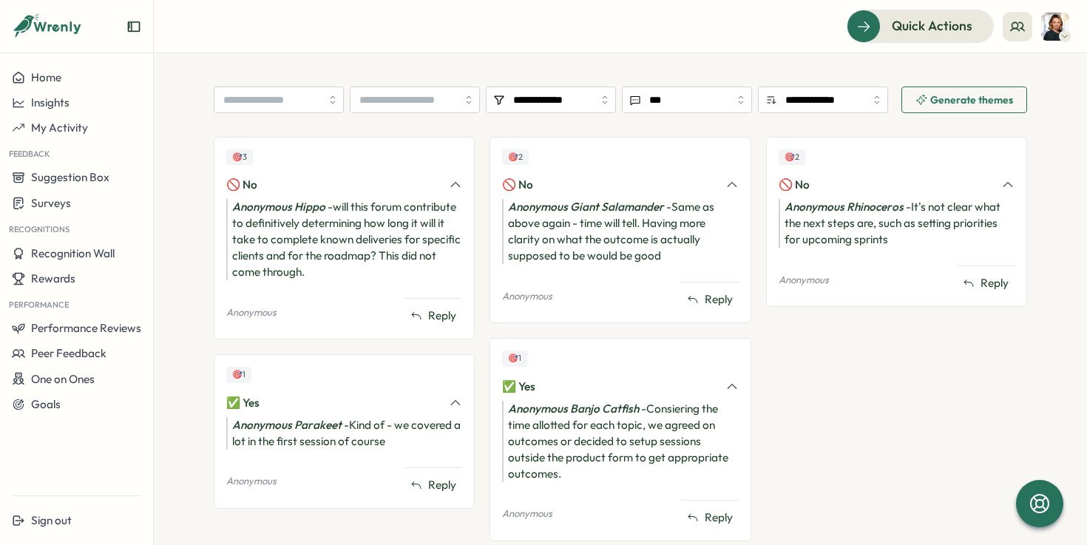
scroll to position [630, 0]
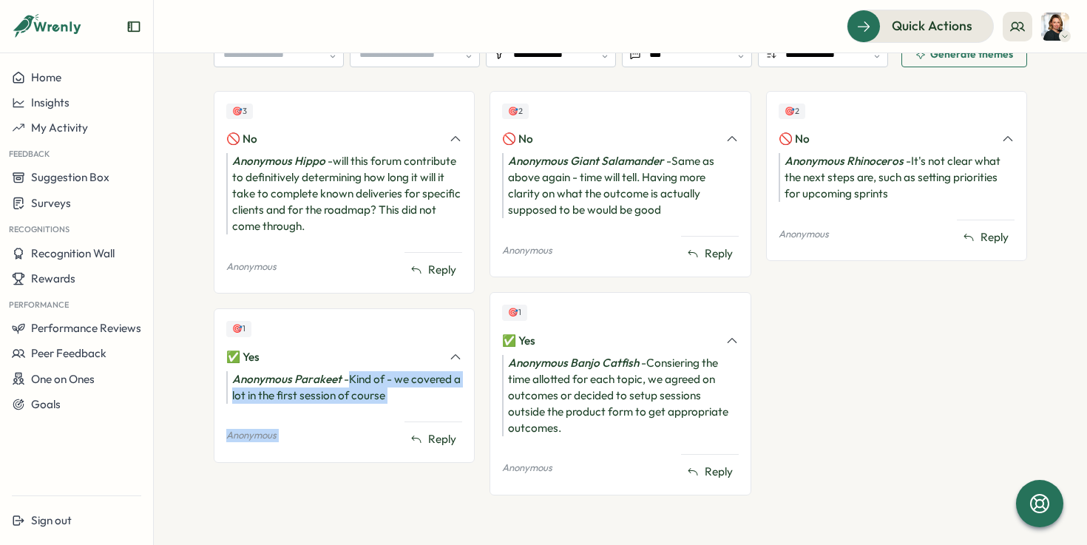
drag, startPoint x: 345, startPoint y: 371, endPoint x: 433, endPoint y: 402, distance: 94.0
click at [433, 405] on div "🎯 1 ✅ Yes Anonymous Parakeet - Kind of - we covered a lot in the first session …" at bounding box center [344, 385] width 261 height 154
click at [389, 500] on div "🎯 3 🚫 No Anonymous Hippo - will this forum contribute to definitively determini…" at bounding box center [344, 300] width 261 height 419
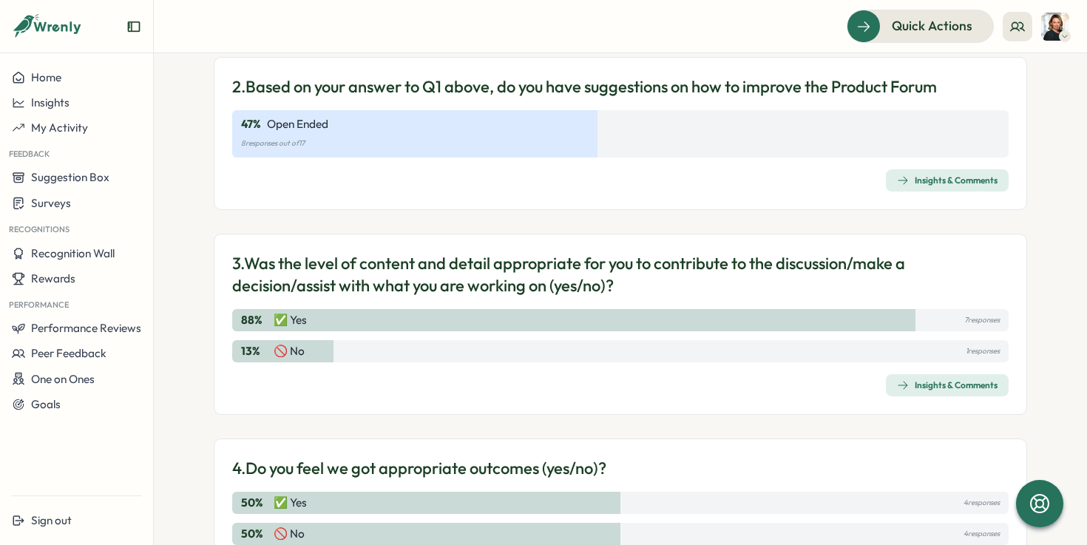
scroll to position [461, 0]
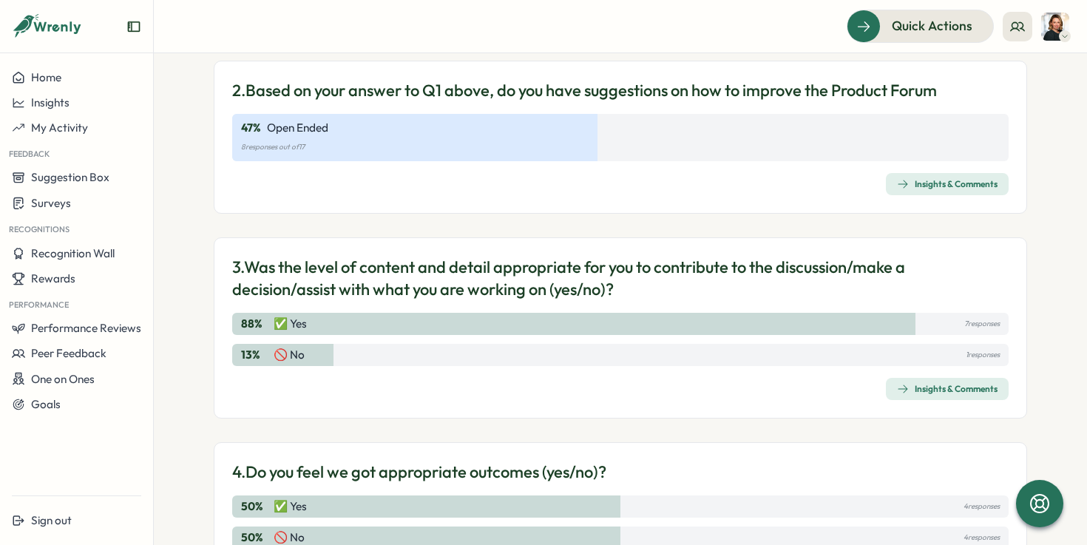
click at [953, 391] on div "Insights & Comments" at bounding box center [947, 389] width 101 height 12
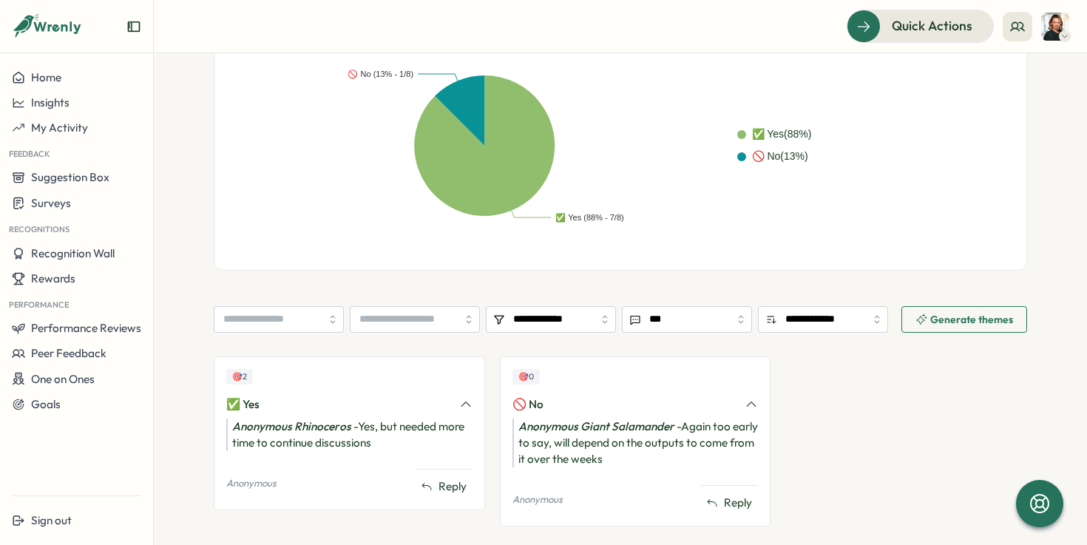
scroll to position [427, 0]
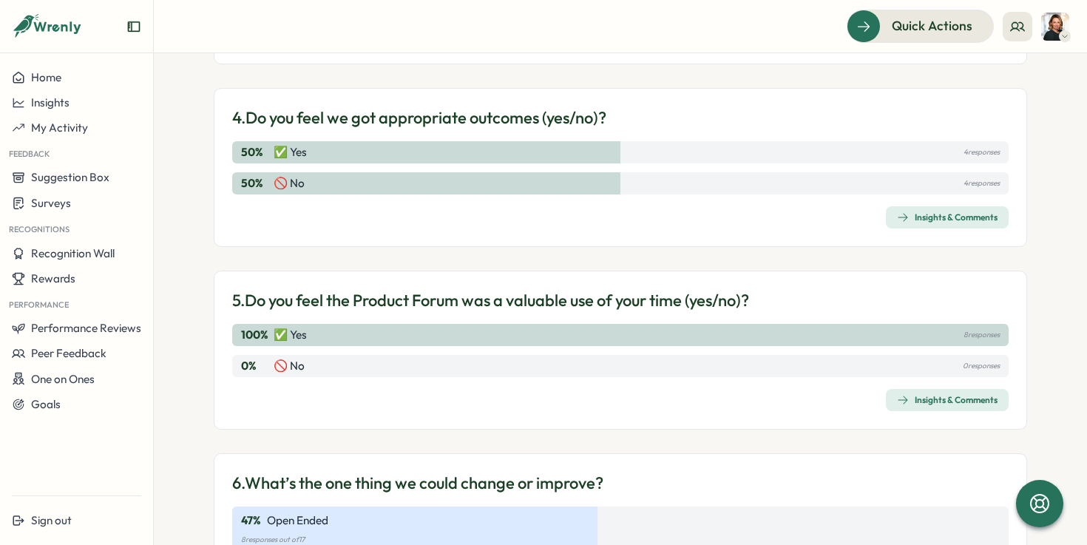
scroll to position [1094, 0]
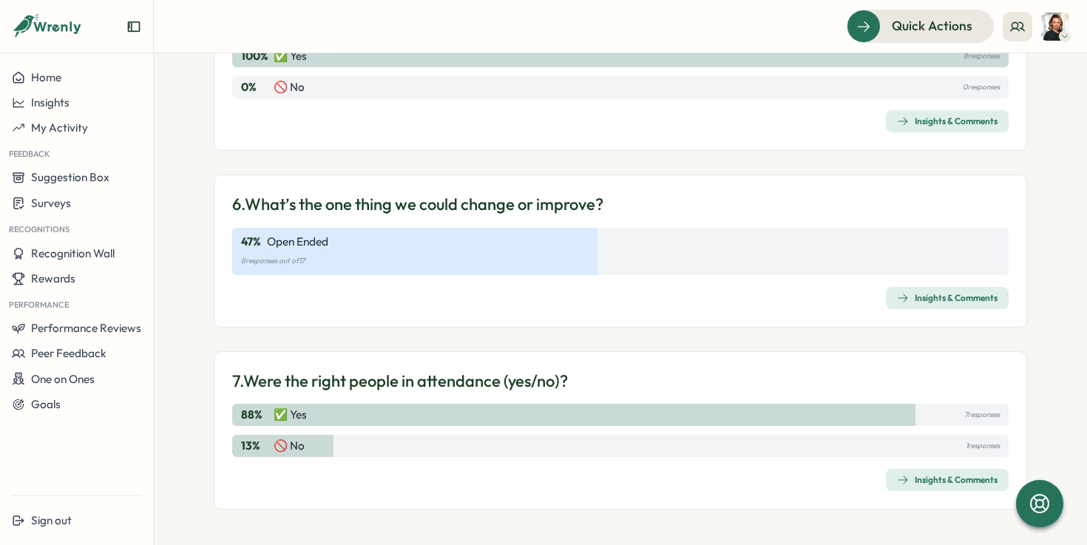
click at [959, 478] on div "Insights & Comments" at bounding box center [947, 480] width 101 height 12
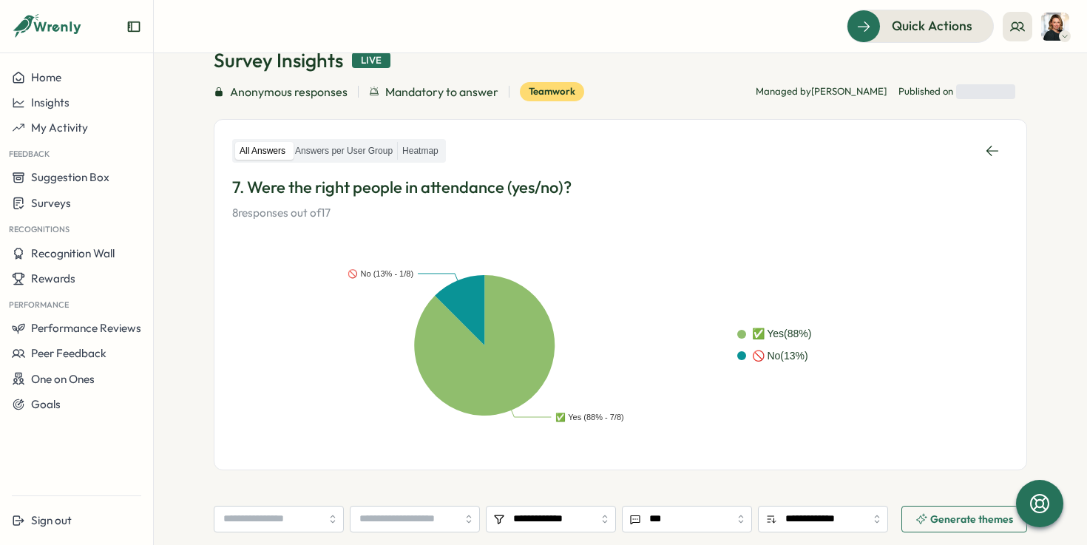
scroll to position [405, 0]
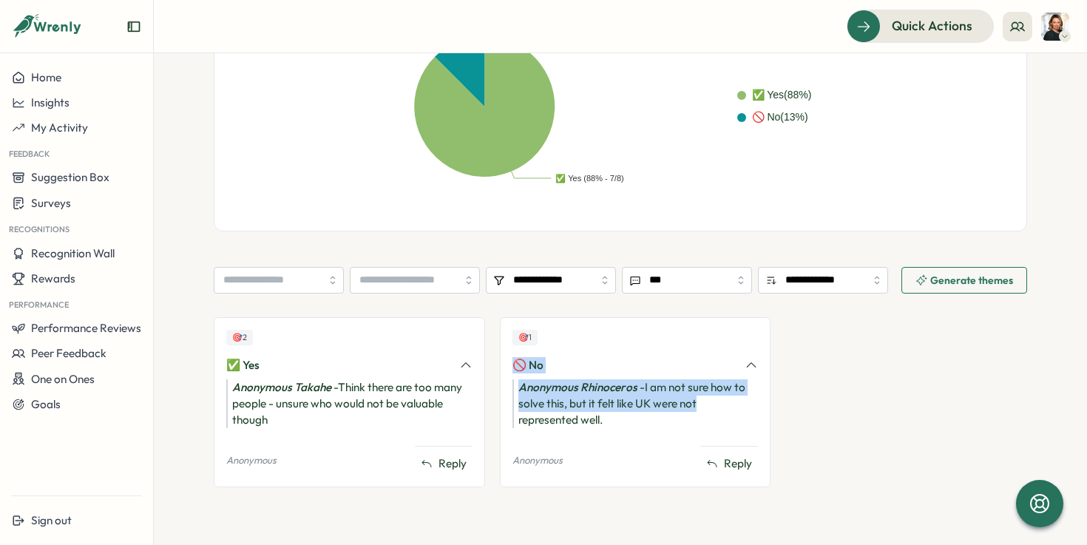
drag, startPoint x: 707, startPoint y: 400, endPoint x: 643, endPoint y: 334, distance: 92.6
click at [643, 334] on div "🎯 1 🚫 No Anonymous Rhinoceros - I am not sure how to solve this, but it felt li…" at bounding box center [635, 402] width 271 height 170
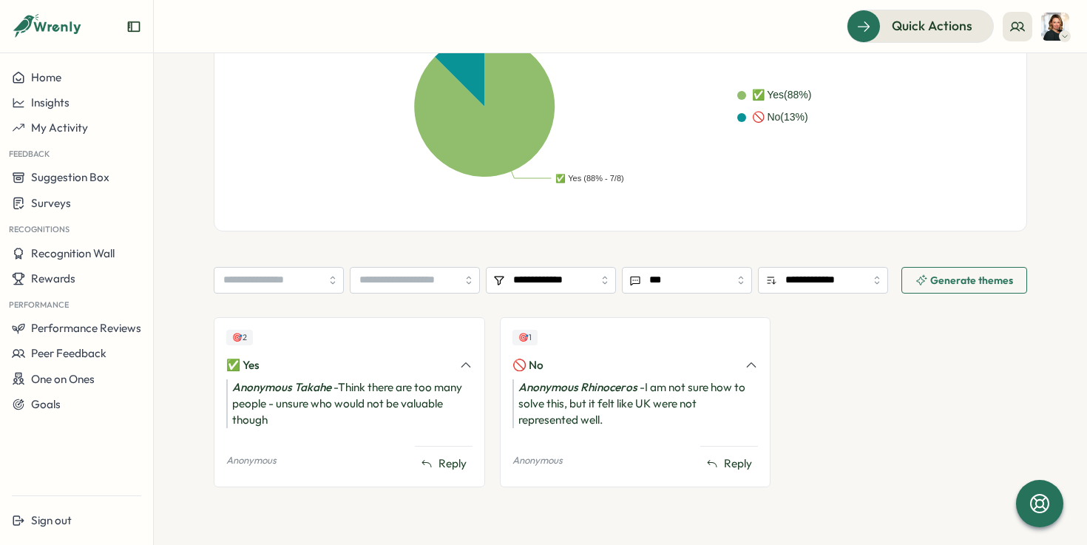
click at [185, 339] on section "**********" at bounding box center [620, 299] width 933 height 492
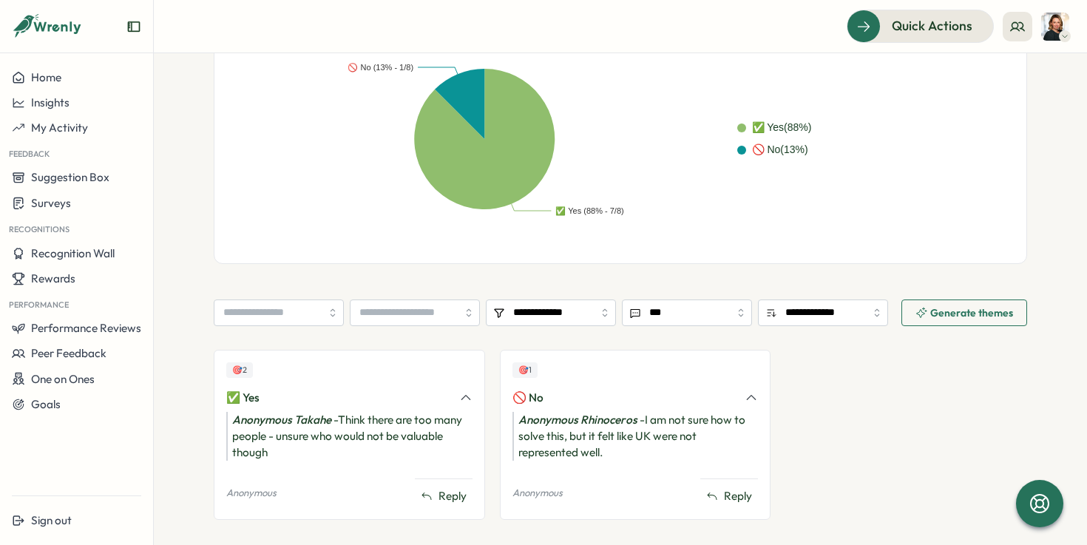
scroll to position [371, 0]
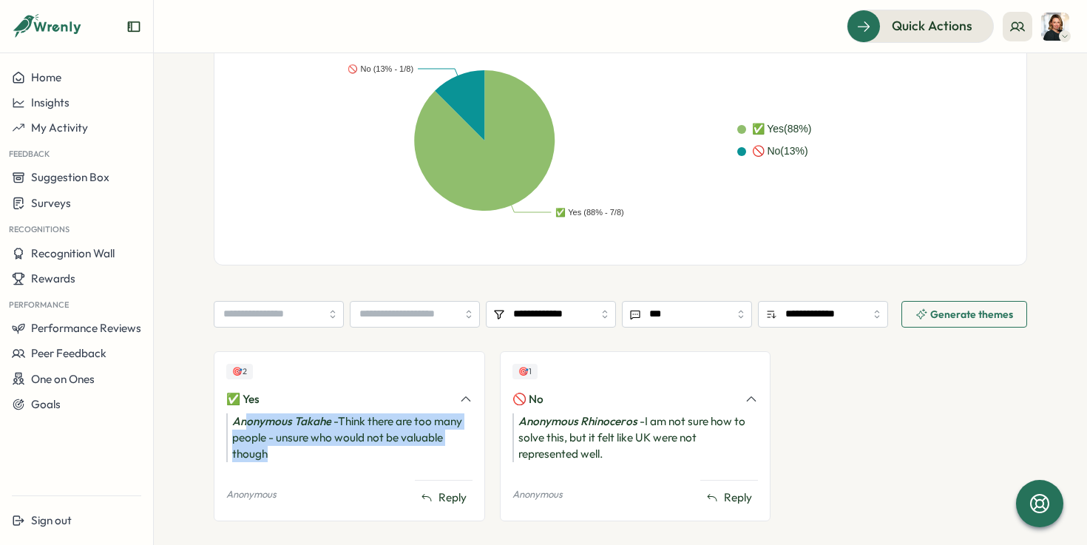
drag, startPoint x: 304, startPoint y: 455, endPoint x: 237, endPoint y: 425, distance: 73.1
click at [237, 426] on div "Anonymous [PERSON_NAME] - Think there are too many people - unsure who would no…" at bounding box center [349, 437] width 246 height 49
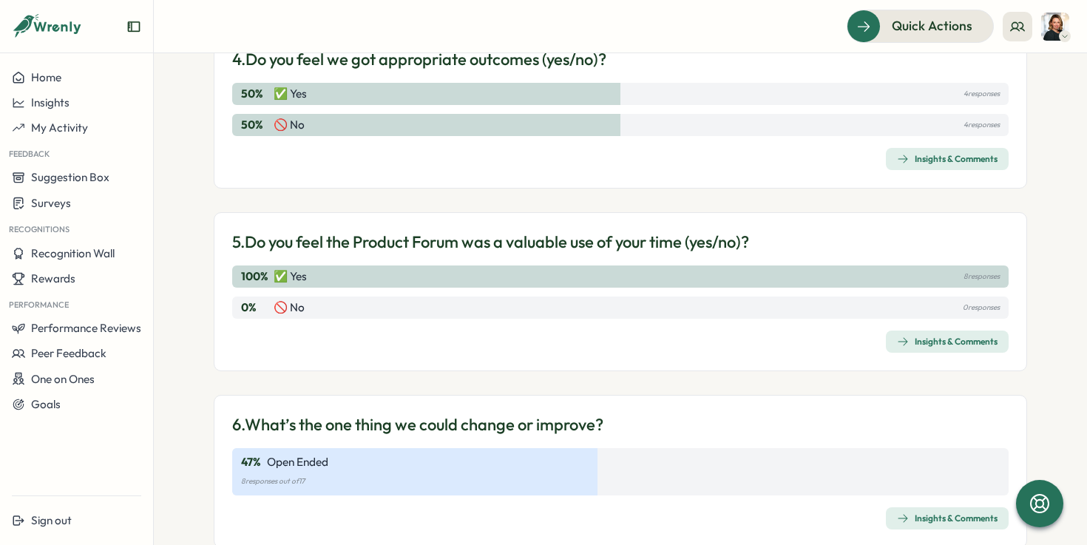
scroll to position [1094, 0]
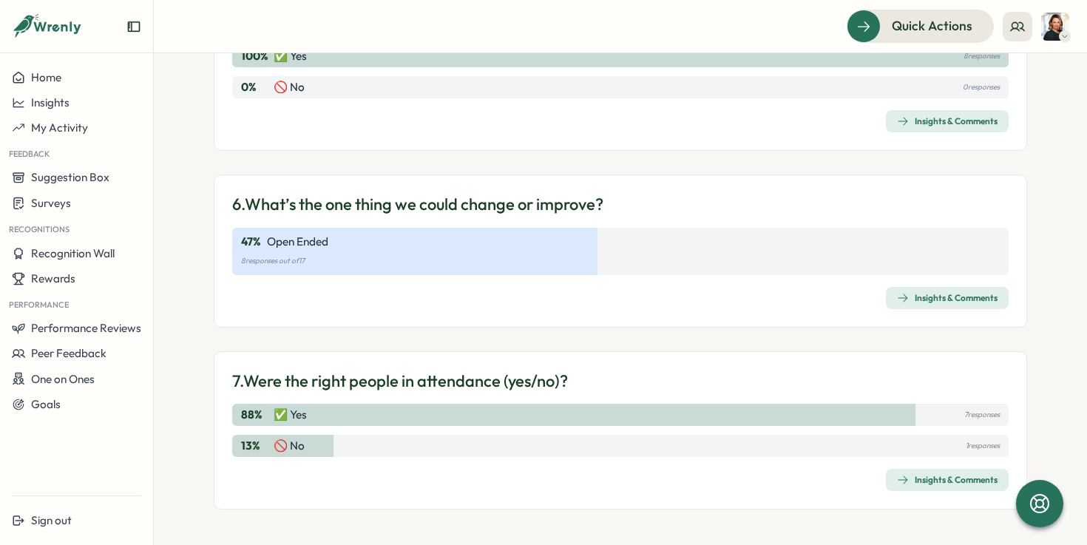
click at [925, 298] on div "Insights & Comments" at bounding box center [947, 298] width 101 height 12
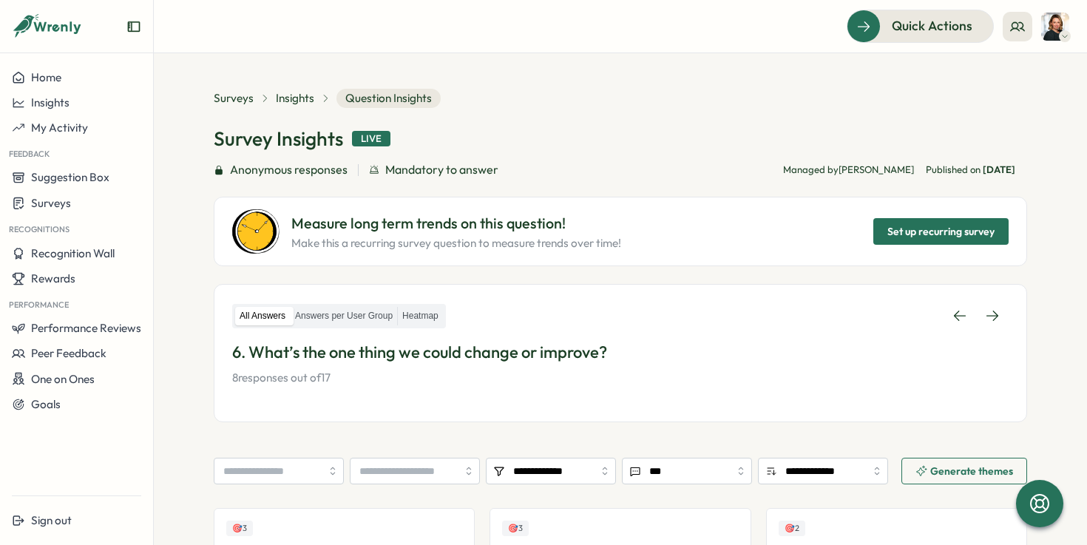
drag, startPoint x: 339, startPoint y: 210, endPoint x: 646, endPoint y: 241, distance: 309.3
click at [646, 241] on div "Measure long term trends on this question! Make this a recurring survey questio…" at bounding box center [549, 231] width 635 height 44
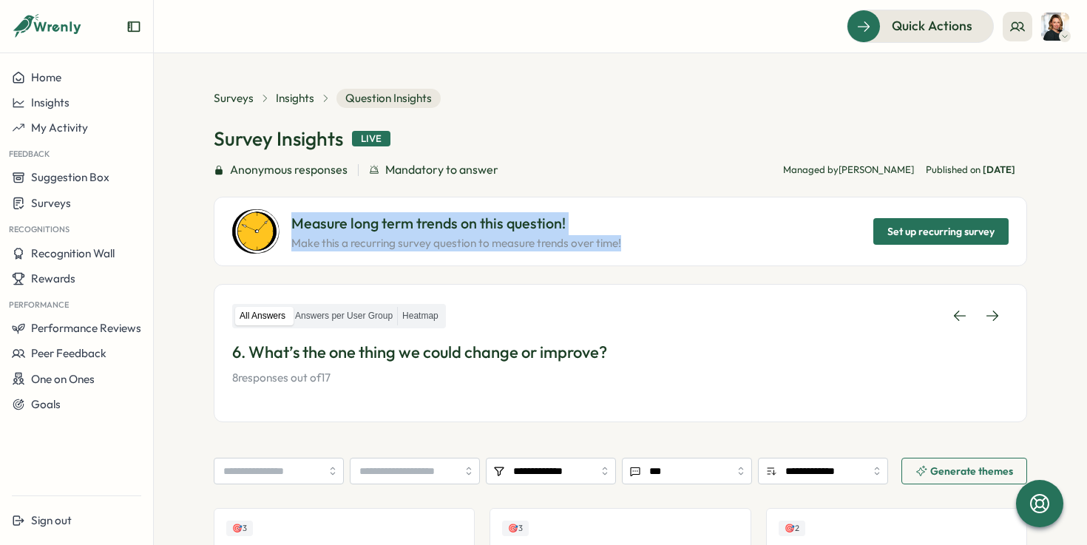
click at [647, 240] on div "Measure long term trends on this question! Make this a recurring survey questio…" at bounding box center [549, 231] width 635 height 44
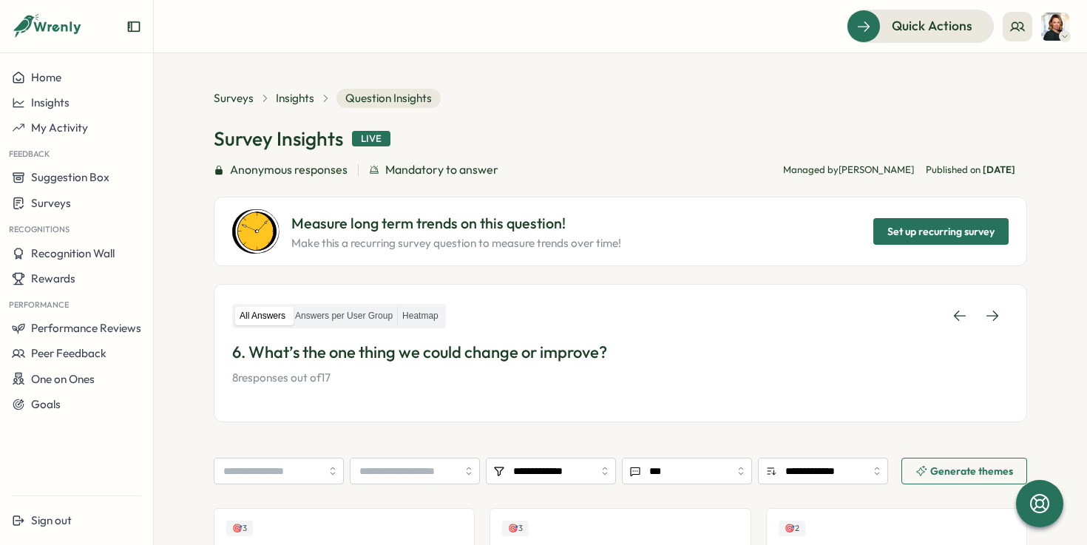
click at [947, 237] on span "Set up recurring survey" at bounding box center [941, 231] width 107 height 25
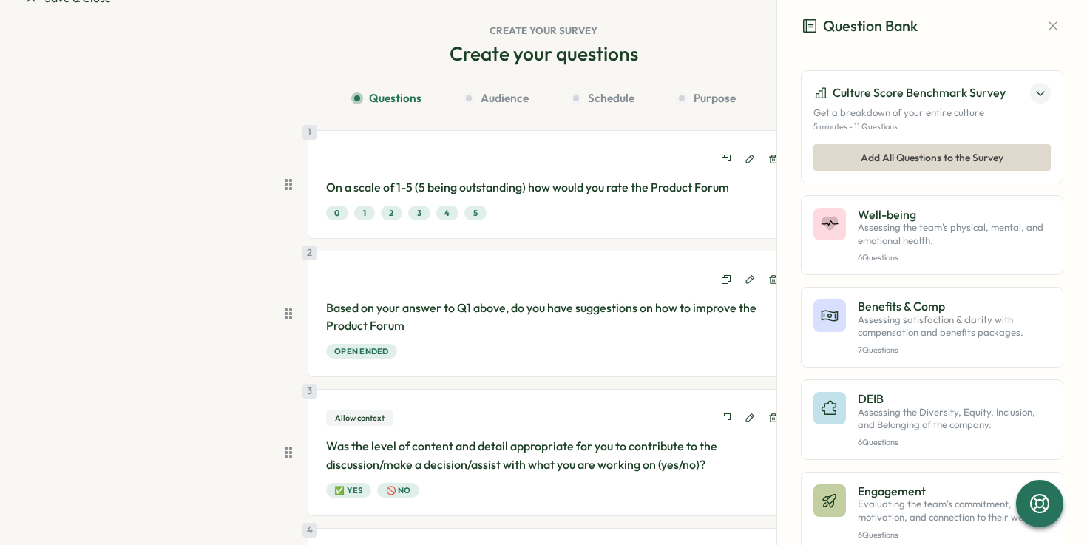
scroll to position [85, 0]
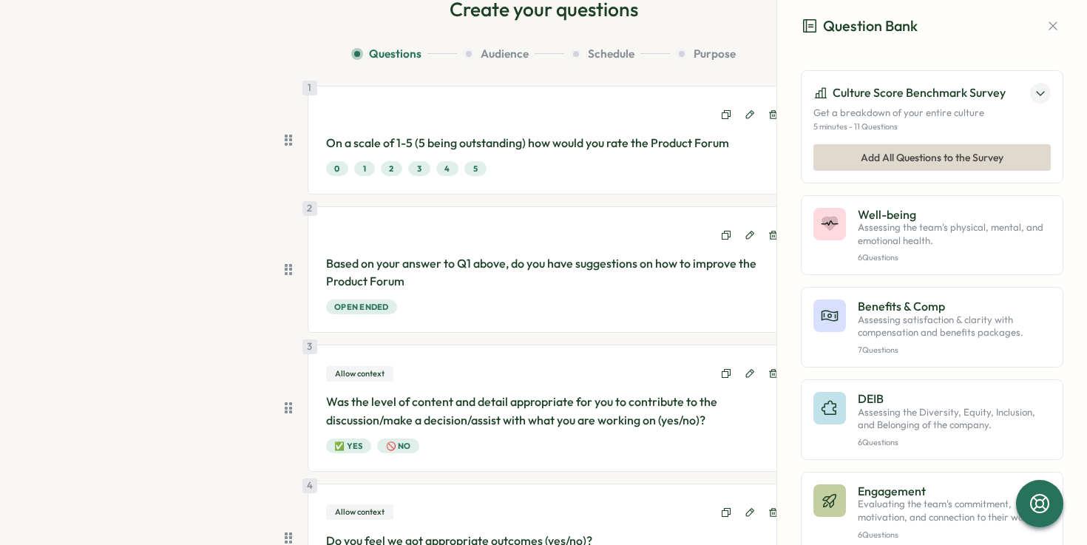
click at [1049, 24] on icon "button" at bounding box center [1053, 26] width 8 height 8
